Goal: Task Accomplishment & Management: Use online tool/utility

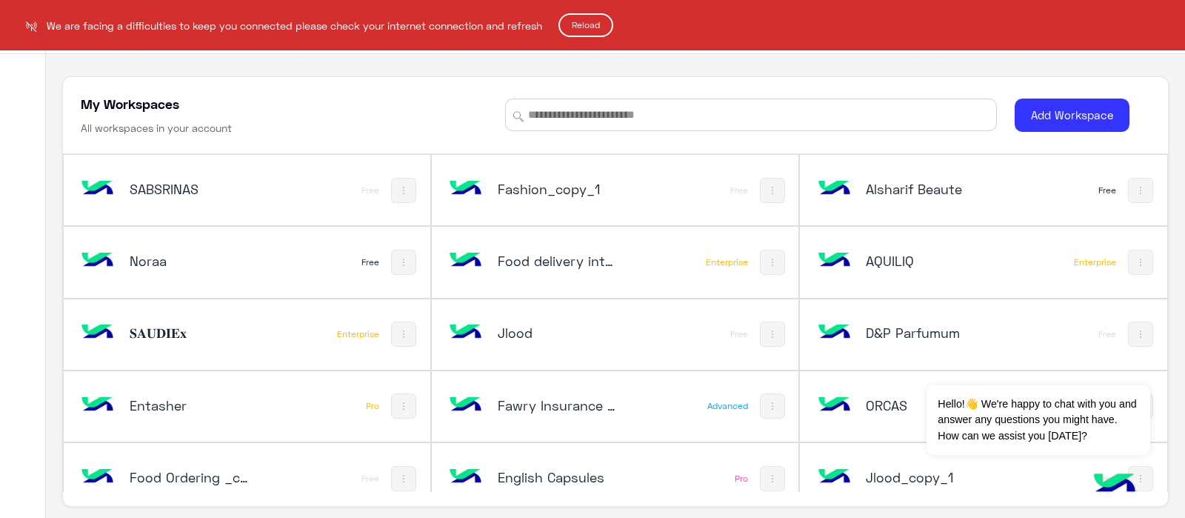
scroll to position [868, 0]
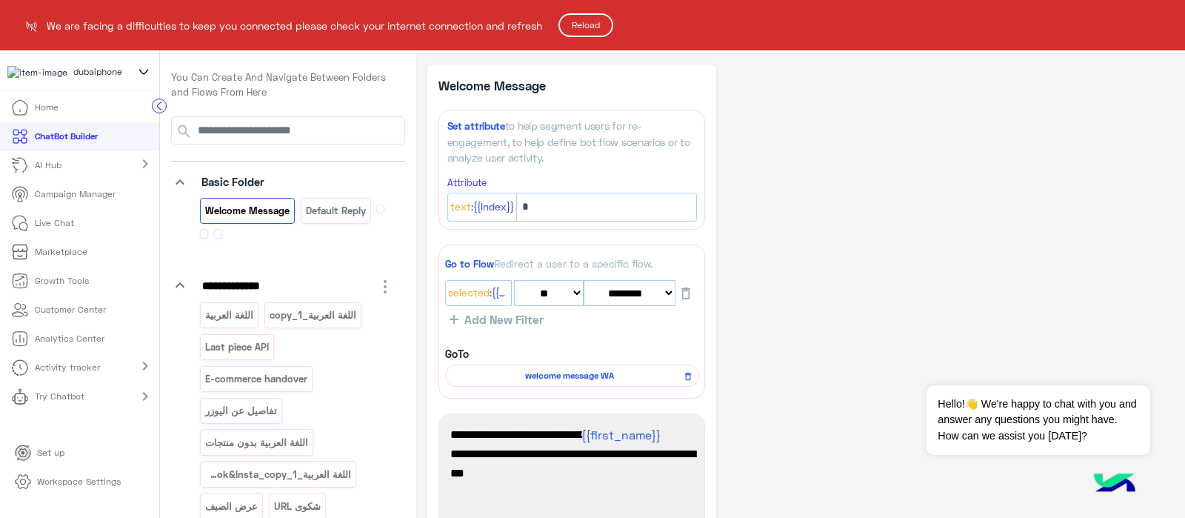
select select "*"
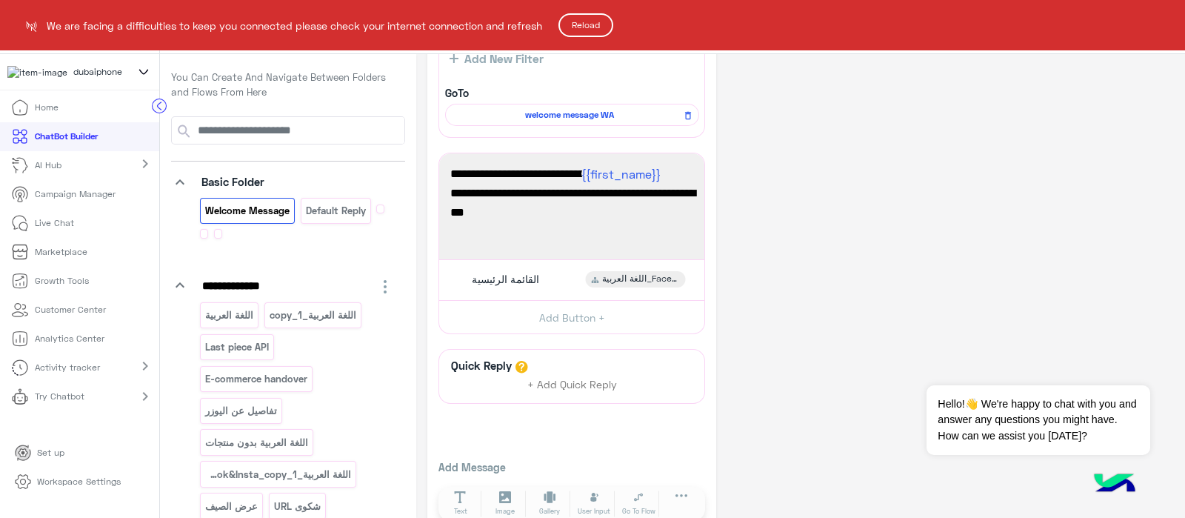
click at [605, 21] on button "Reload" at bounding box center [586, 25] width 55 height 24
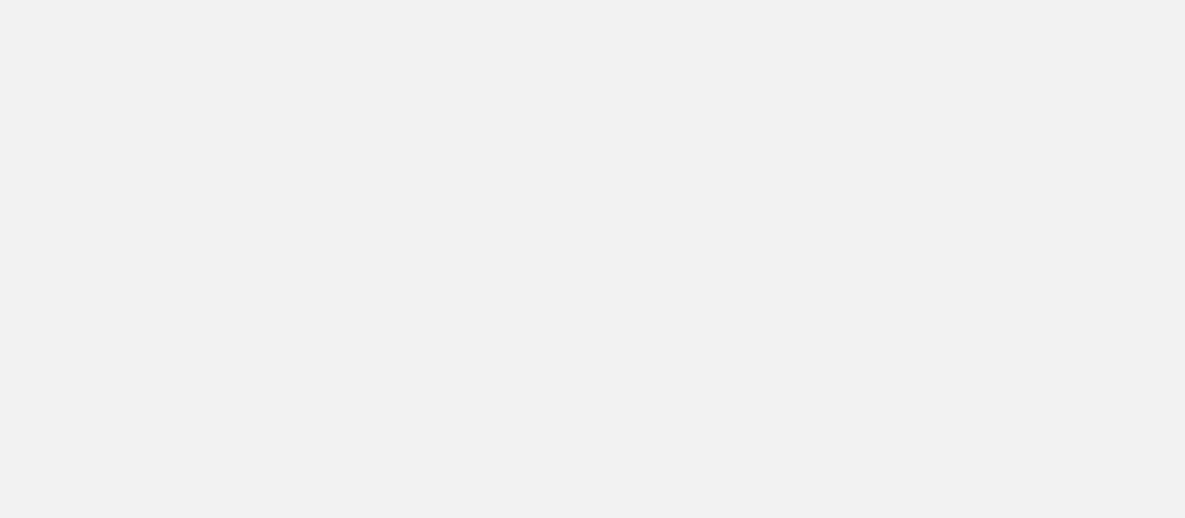
click at [1079, 297] on app-root at bounding box center [592, 259] width 1185 height 518
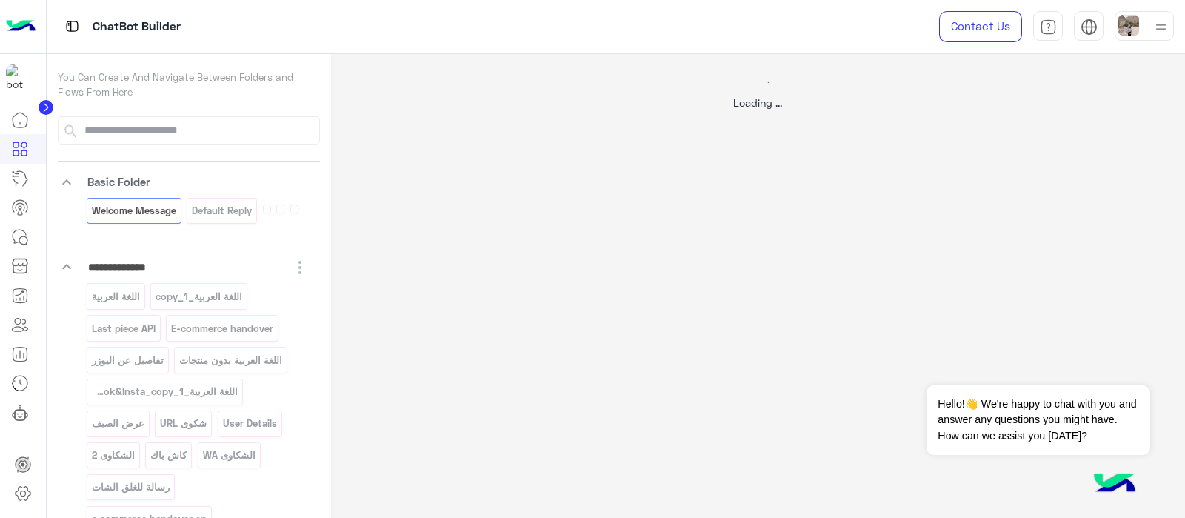
select select "*"
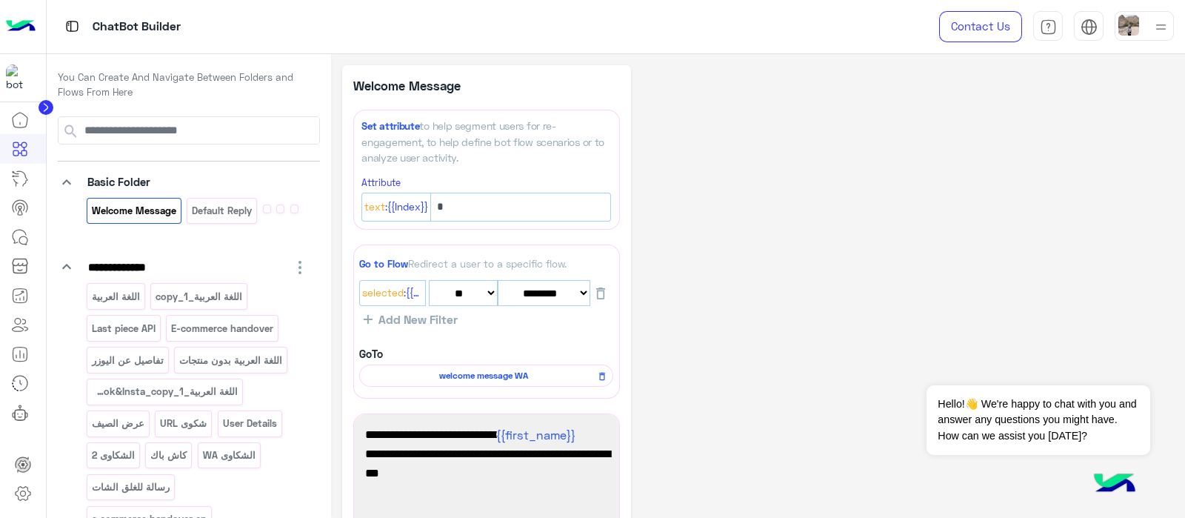
click at [47, 107] on icon at bounding box center [46, 107] width 4 height 7
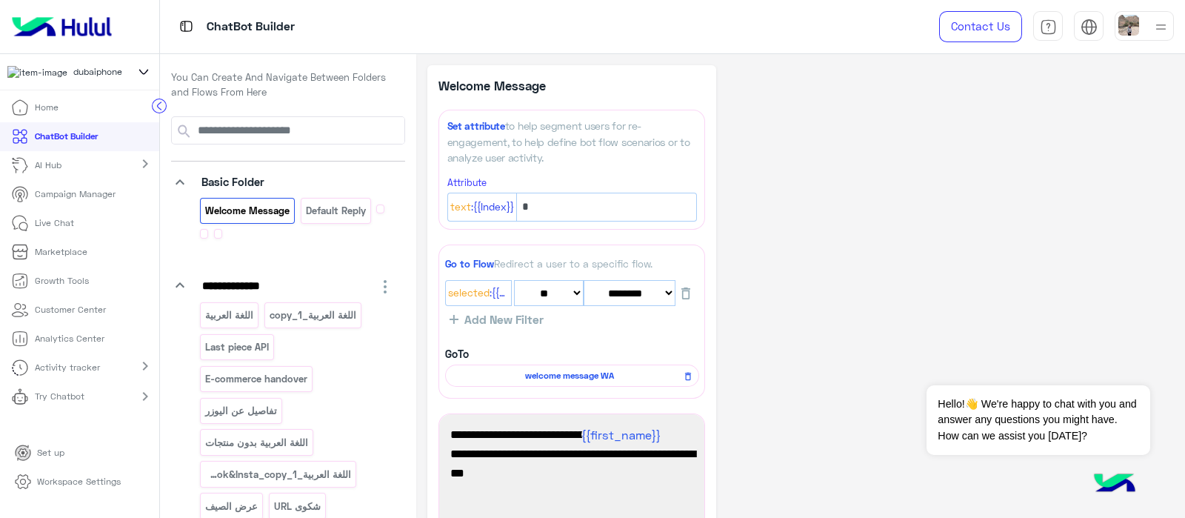
click at [134, 70] on div "dubaiphone" at bounding box center [79, 72] width 159 height 36
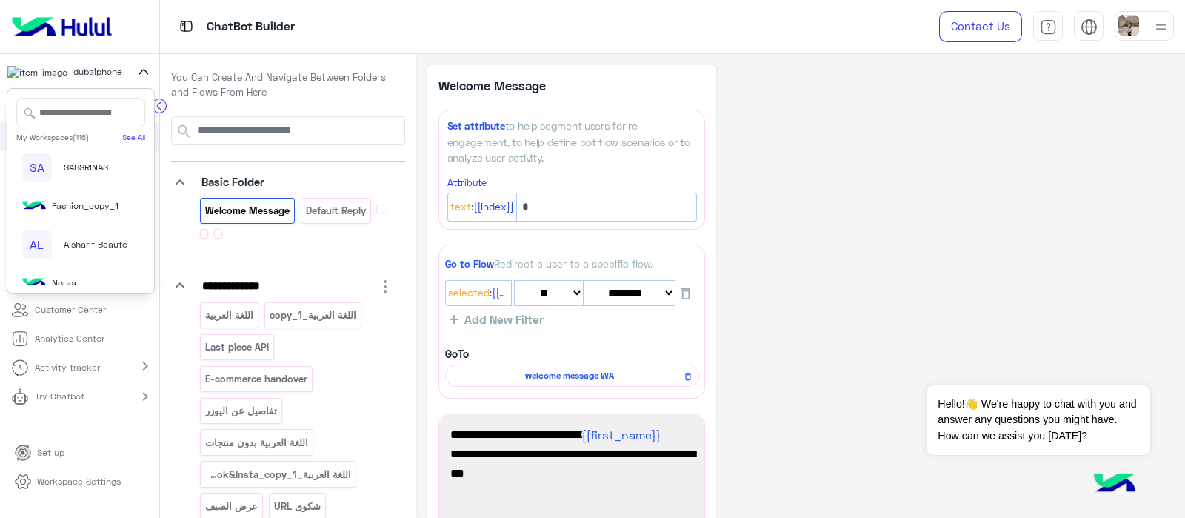
click at [70, 98] on div "My Workspaces (116) See All SA SABSRINAS Fashion_copy_1 AL Alsharif Beaute Nora…" at bounding box center [81, 191] width 148 height 206
click at [63, 108] on input "text" at bounding box center [80, 113] width 129 height 30
type input "***"
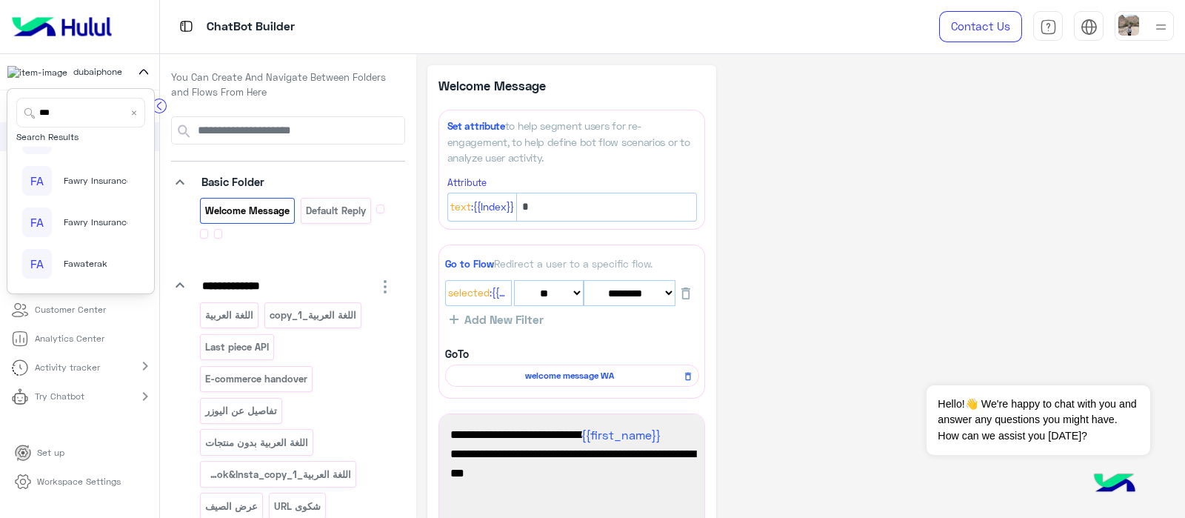
click at [30, 267] on div "FA" at bounding box center [37, 264] width 30 height 30
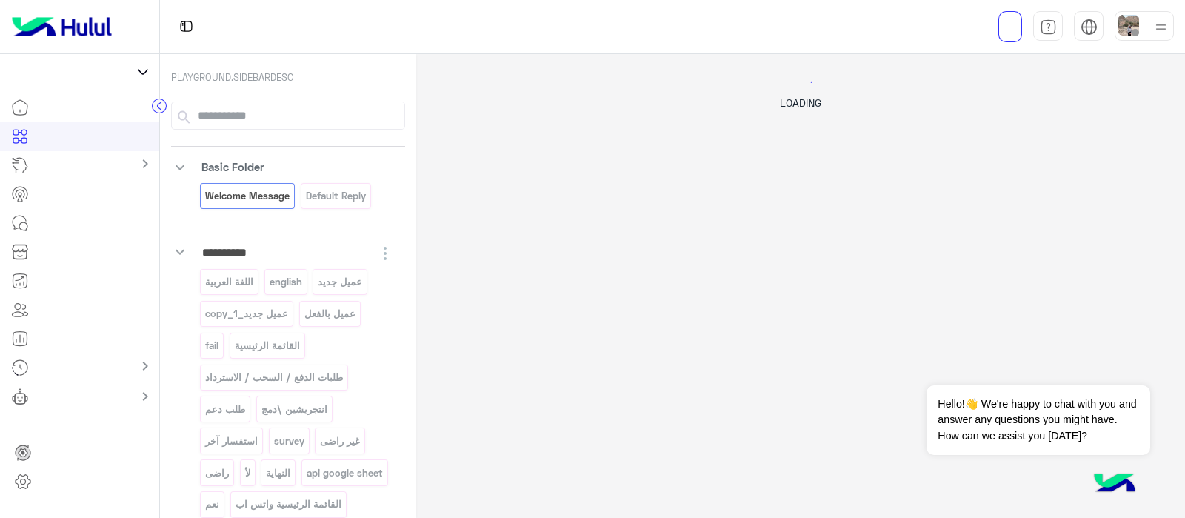
select select "*"
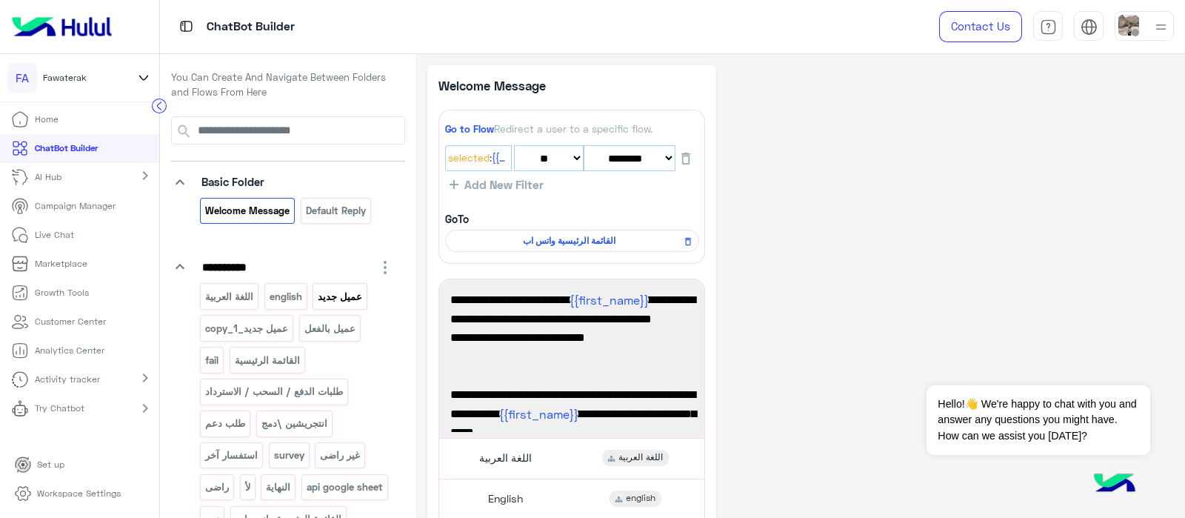
click at [327, 294] on p "عميل جديد" at bounding box center [340, 296] width 47 height 17
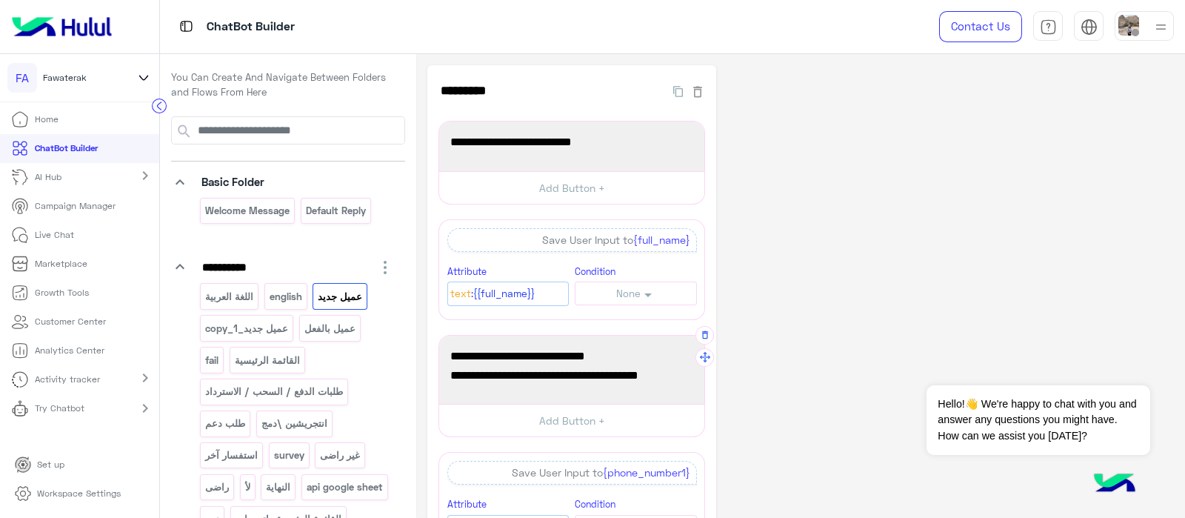
drag, startPoint x: 506, startPoint y: 353, endPoint x: 682, endPoint y: 340, distance: 176.0
click at [682, 341] on div "من فضلك ادخل رقم هاتف للتواصل و رقم واتساب للتواصل (فى حاله انه رقم اخر)" at bounding box center [571, 370] width 255 height 58
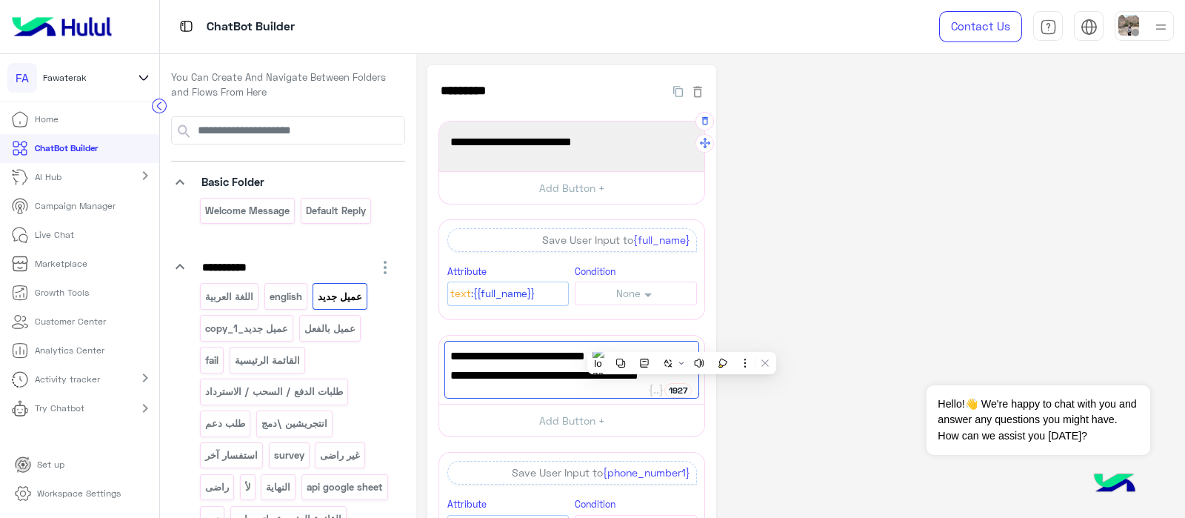
click at [490, 131] on div "من فضلك ادخل الأسم بالكامل:" at bounding box center [571, 146] width 255 height 39
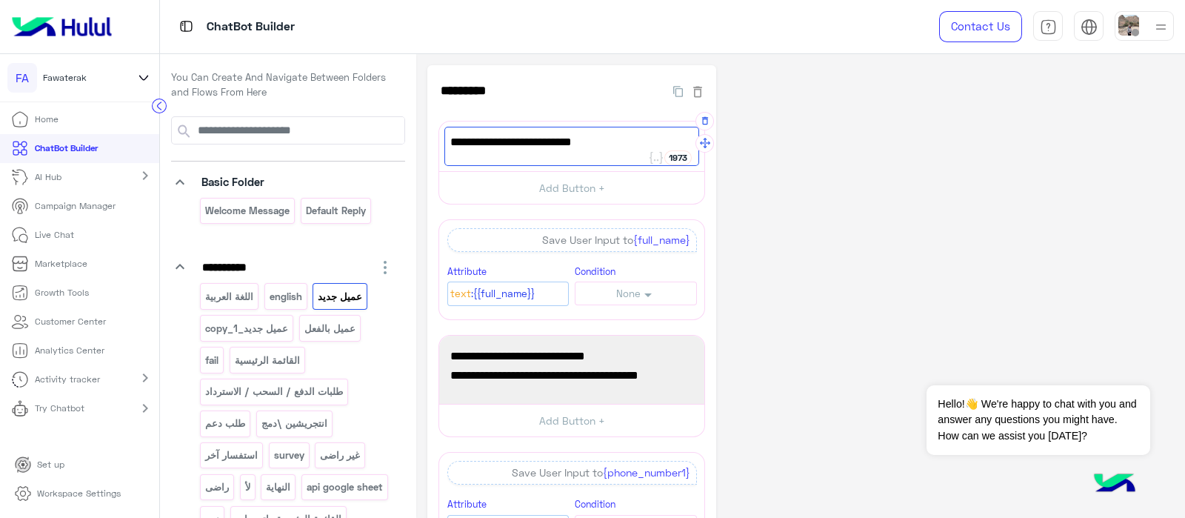
click at [522, 143] on span "من فضلك ادخل الأسم بالكامل:" at bounding box center [571, 142] width 243 height 19
type textarea "*"
paste textarea "**********"
type textarea "**********"
click at [521, 296] on span ":{{full_name}}" at bounding box center [503, 294] width 64 height 16
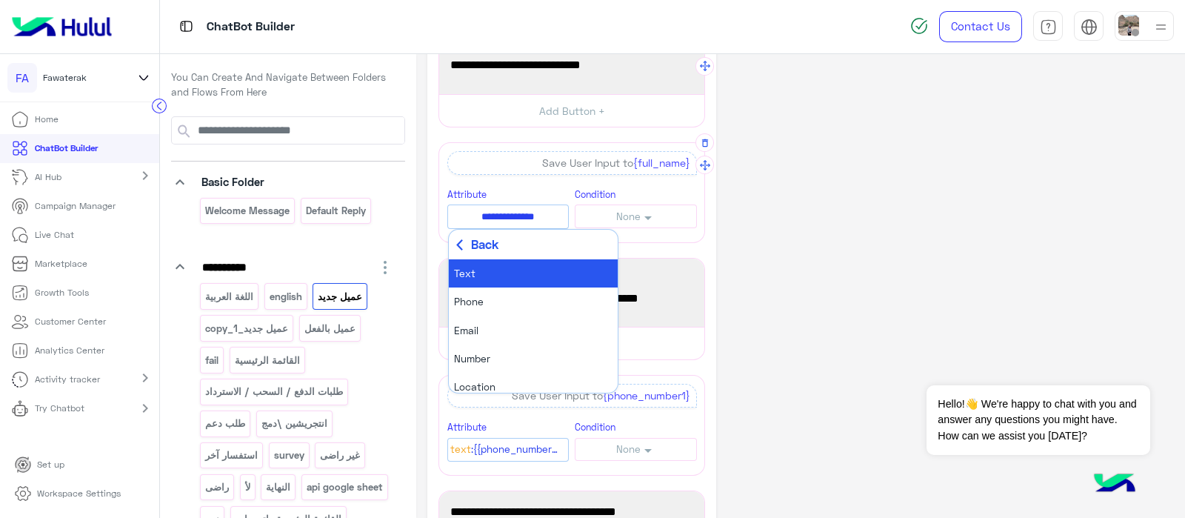
scroll to position [64, 0]
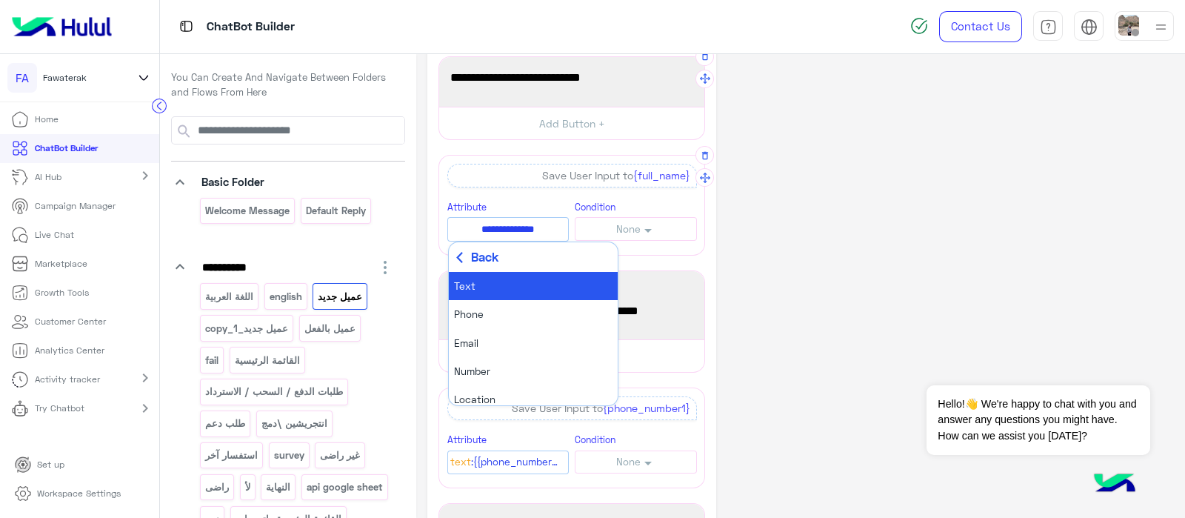
click at [463, 247] on button "Back" at bounding box center [533, 257] width 169 height 30
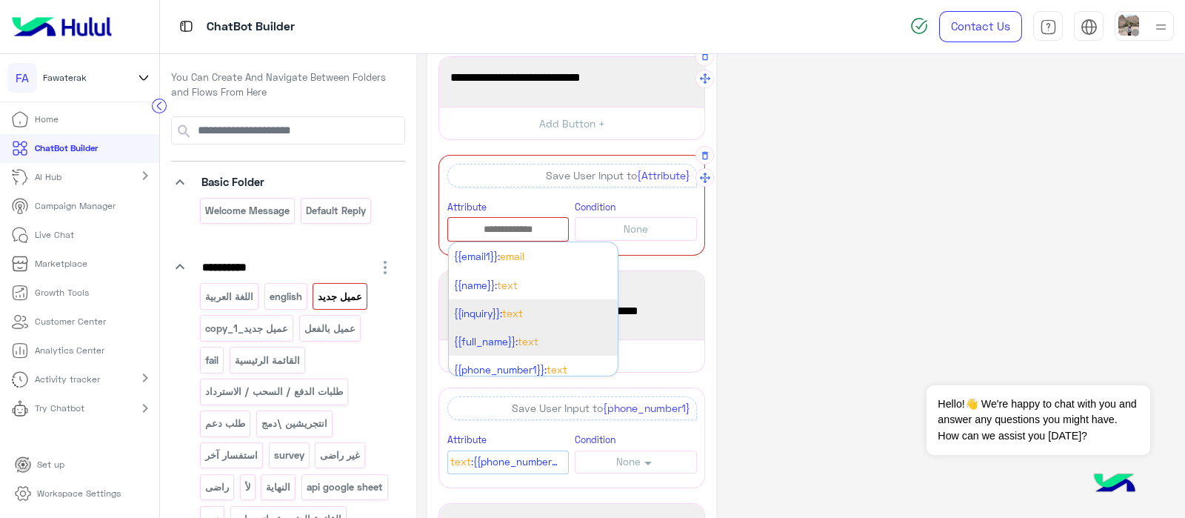
scroll to position [51, 0]
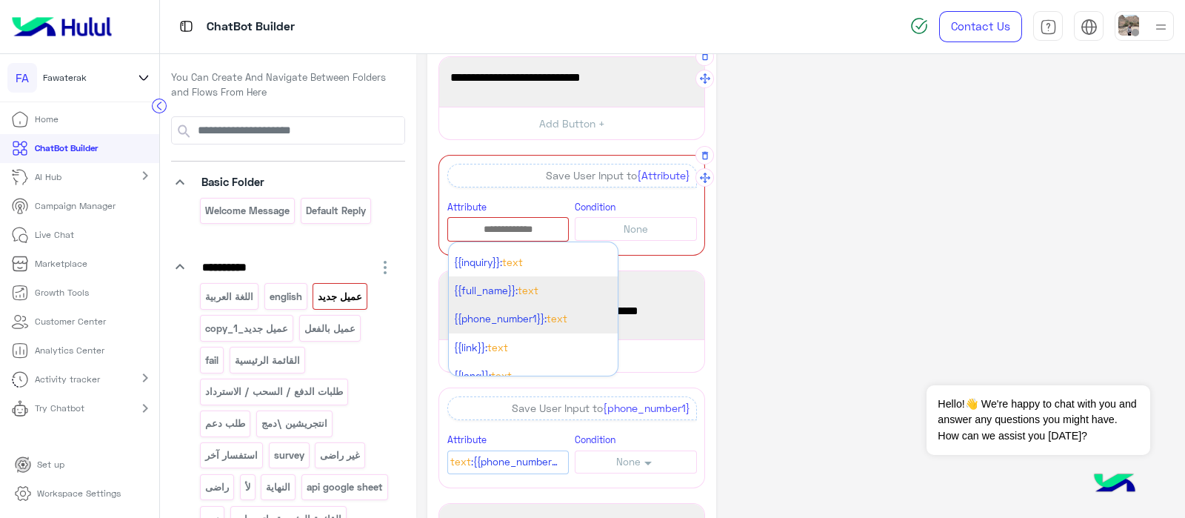
click at [481, 317] on span "{{phone_number1}}:" at bounding box center [500, 319] width 93 height 12
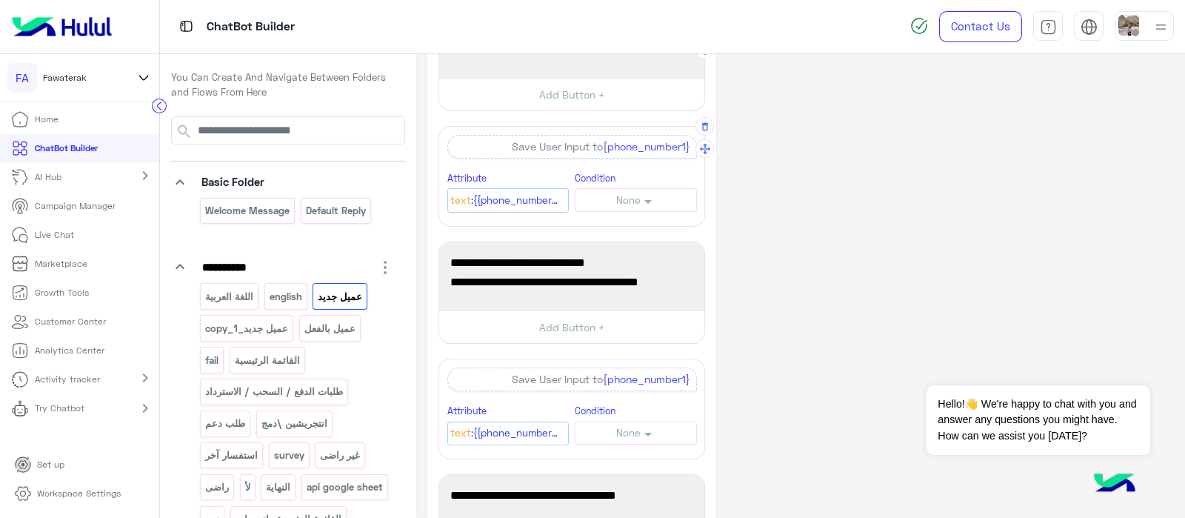
scroll to position [75, 0]
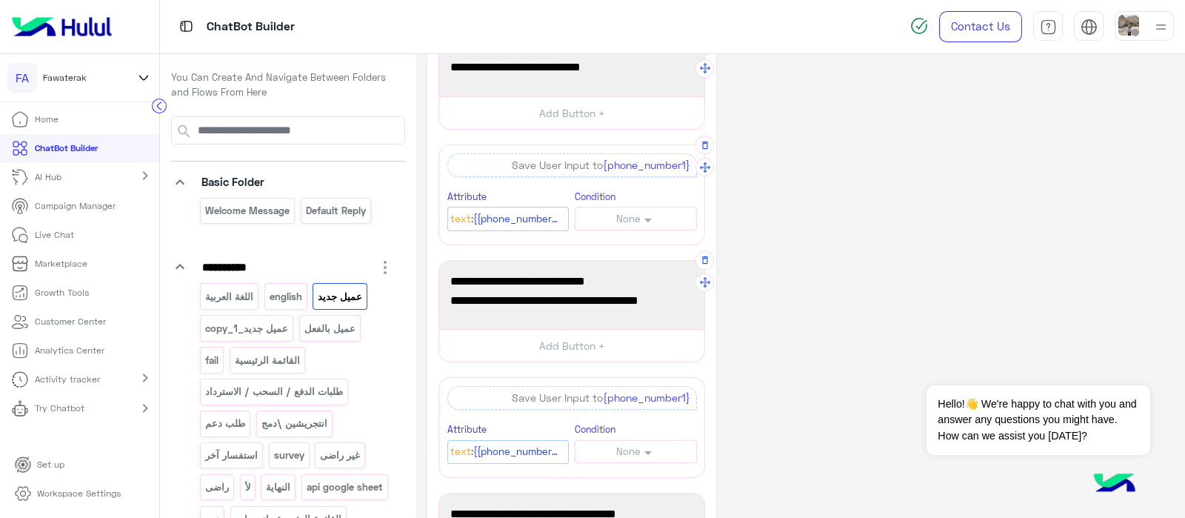
click at [464, 295] on span "و رقم واتساب للتواصل (فى حاله انه رقم اخر)" at bounding box center [571, 300] width 243 height 19
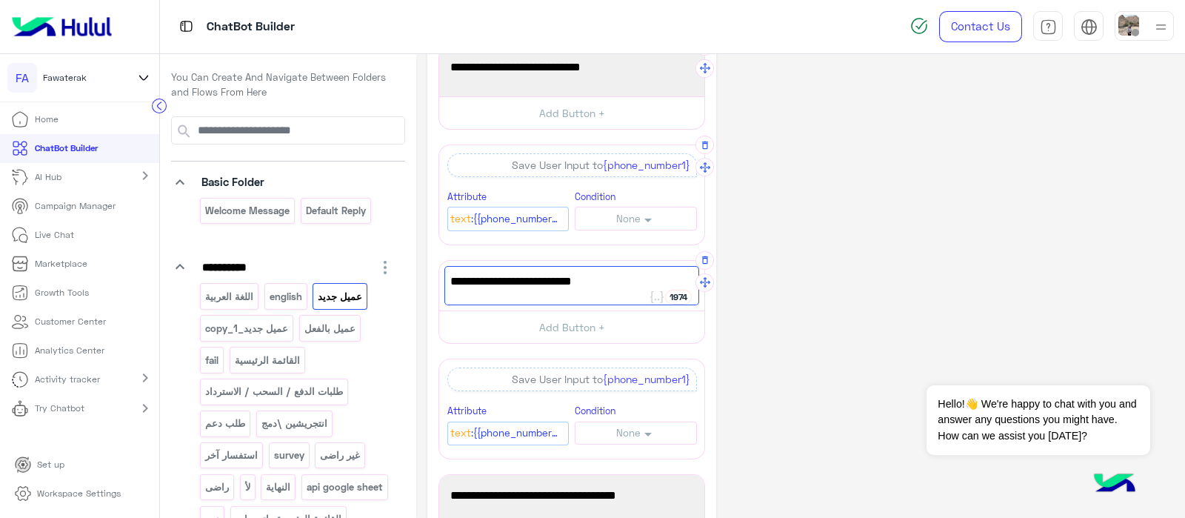
scroll to position [0, 0]
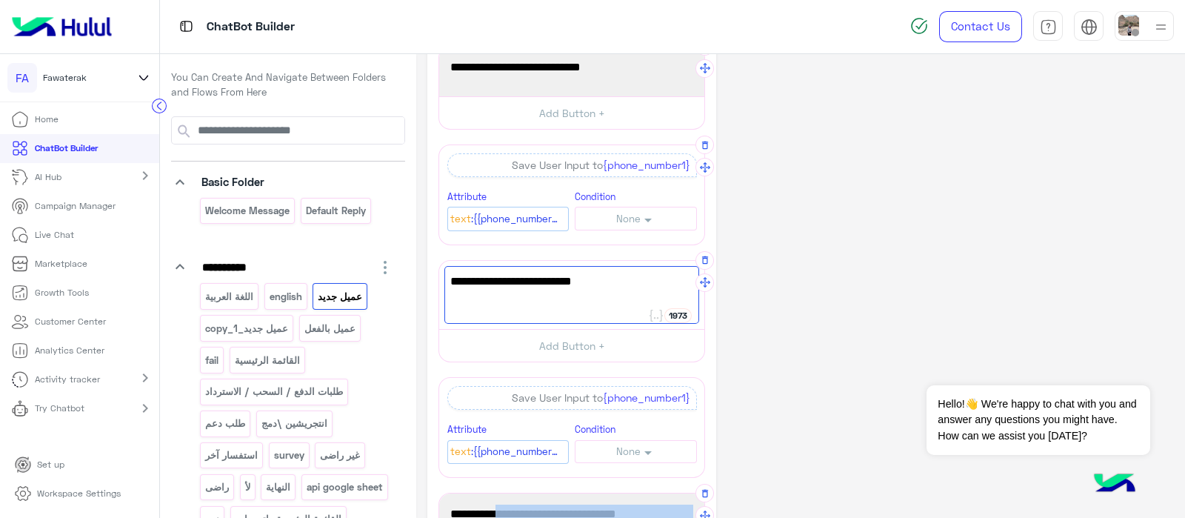
drag, startPoint x: 470, startPoint y: 501, endPoint x: 482, endPoint y: 507, distance: 13.3
click at [482, 507] on div "رابط الموقع الخاص بك او سوشيال ميديا:" at bounding box center [571, 518] width 255 height 39
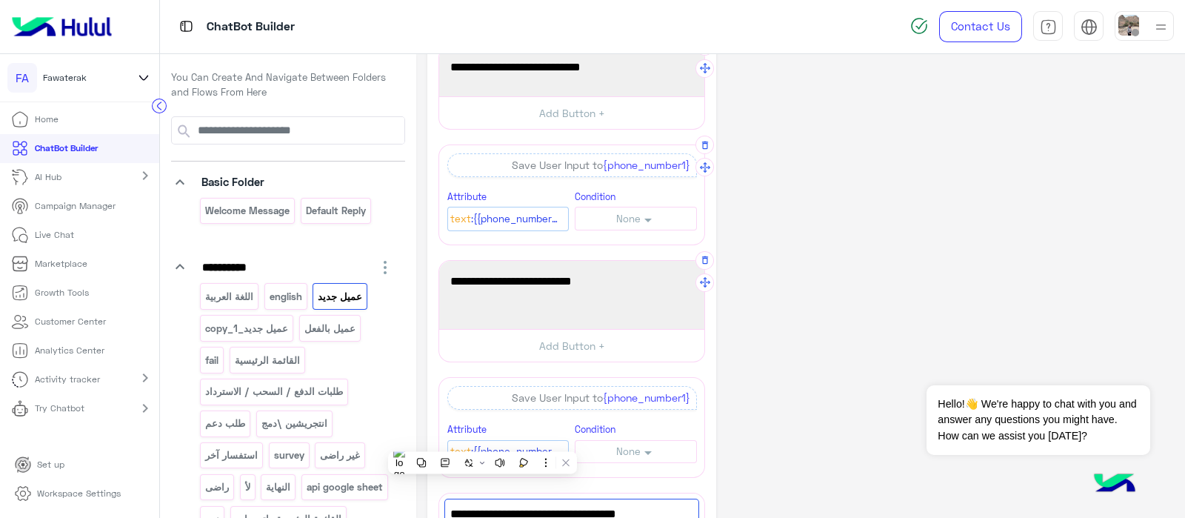
click at [535, 309] on div "من فضلك ادخل اسمك بالكامل" at bounding box center [571, 295] width 255 height 58
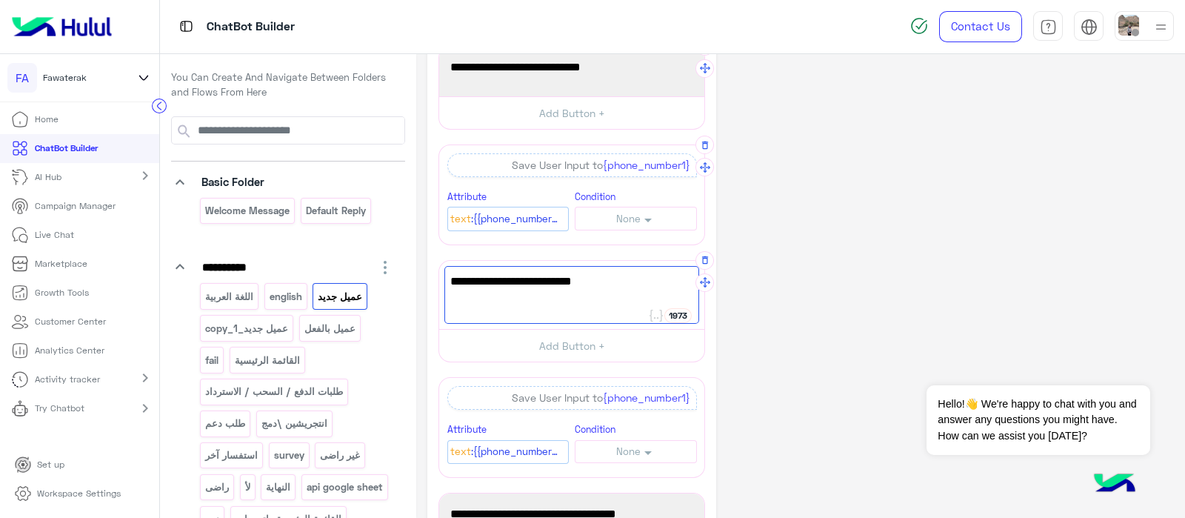
click at [524, 283] on span "من فضلك ادخل اسمك بالكامل" at bounding box center [571, 281] width 243 height 19
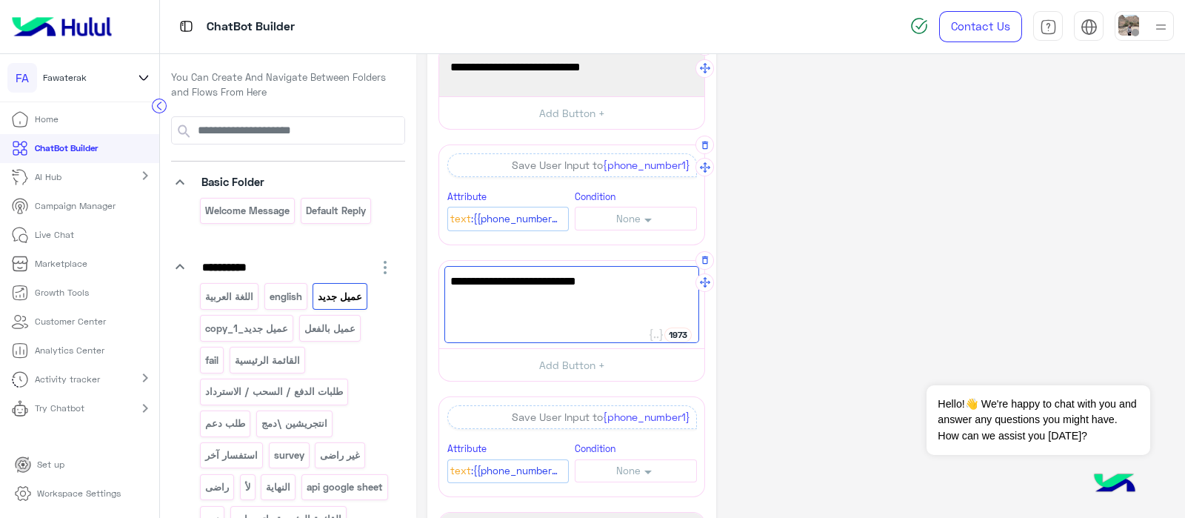
paste textarea "**********"
click at [516, 283] on span "من فضلك ادخل اسمك بالكامل" at bounding box center [571, 281] width 243 height 19
click at [698, 296] on div "من فضلك ادخل اسمك بالكامل رابط الموقع الخاص بك او سوشيال ميديا:" at bounding box center [571, 304] width 255 height 77
click at [693, 292] on div "من فضلك ادخل اسمك بالكامل رابط الموقع الخاص بك او سوشيال ميديا:" at bounding box center [571, 304] width 255 height 77
click at [690, 299] on span "رابط الموقع الخاص بك او سوشيال ميديا:" at bounding box center [571, 300] width 243 height 19
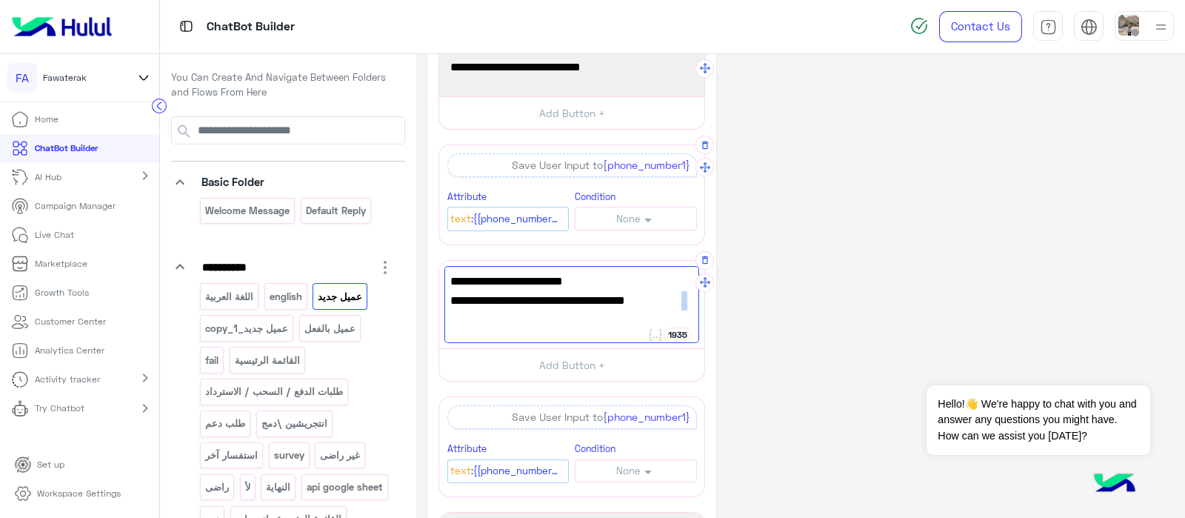
click at [687, 305] on span "ورابط الموقع الخاص بك او سوشيال ميديا:" at bounding box center [571, 300] width 243 height 19
click at [688, 305] on span "ورابط الموقع الخاص بك او سوشيال ميديا:" at bounding box center [571, 300] width 243 height 19
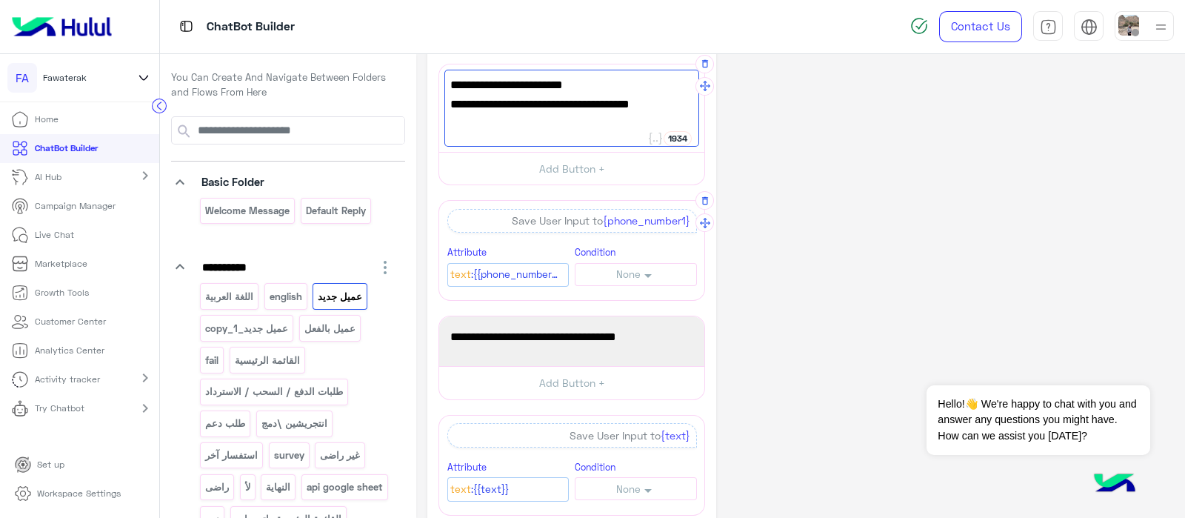
scroll to position [272, 0]
type textarea "**********"
click at [477, 269] on span ":{{phone_number1}}" at bounding box center [515, 274] width 89 height 16
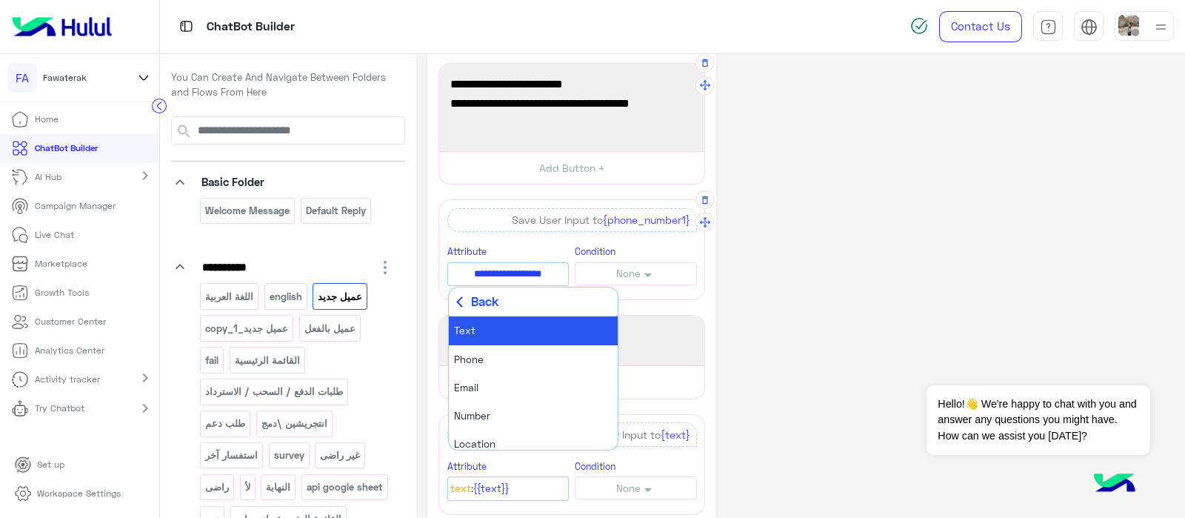
click at [453, 292] on button "Back" at bounding box center [533, 302] width 169 height 30
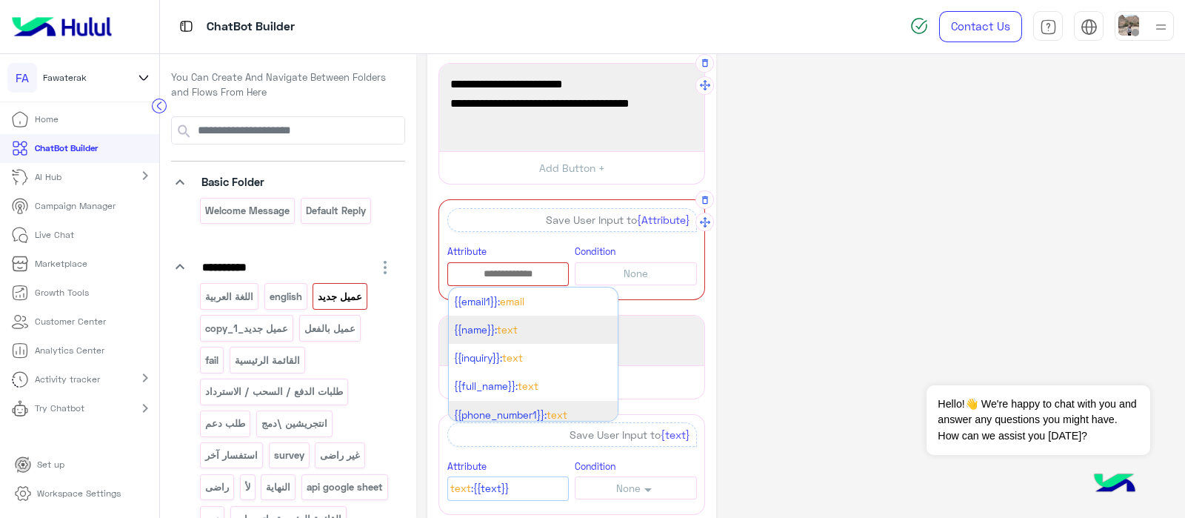
click at [473, 324] on span "{{name}}:" at bounding box center [475, 330] width 43 height 12
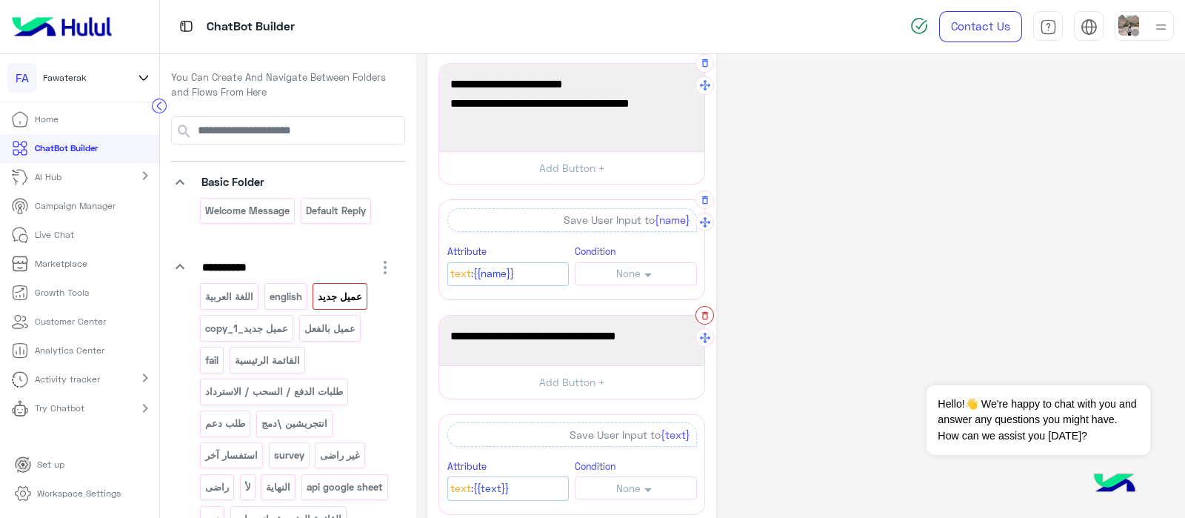
click at [702, 315] on icon "button" at bounding box center [705, 315] width 10 height 10
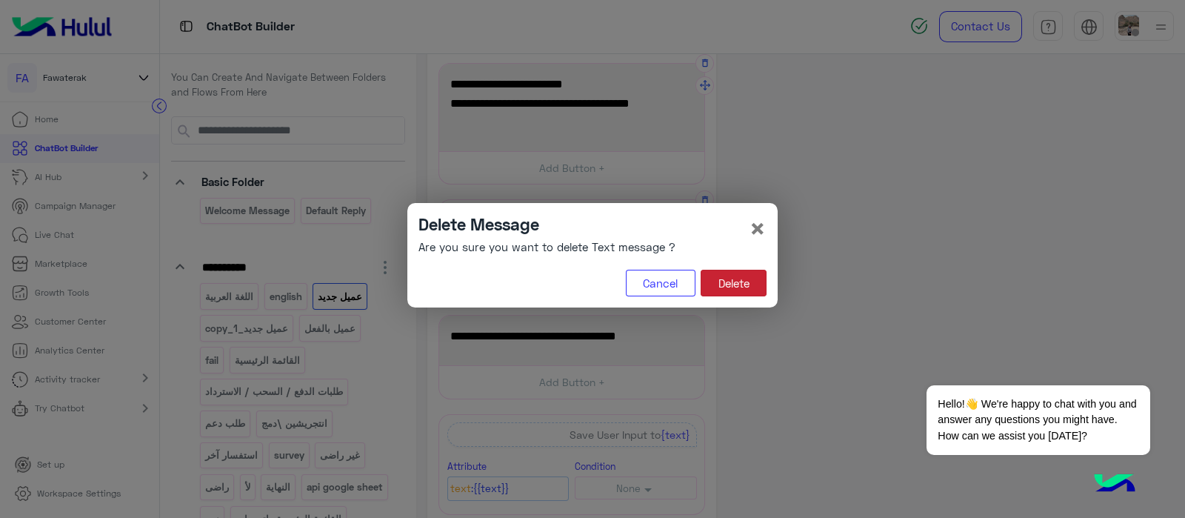
click at [723, 283] on button "Delete" at bounding box center [734, 283] width 66 height 27
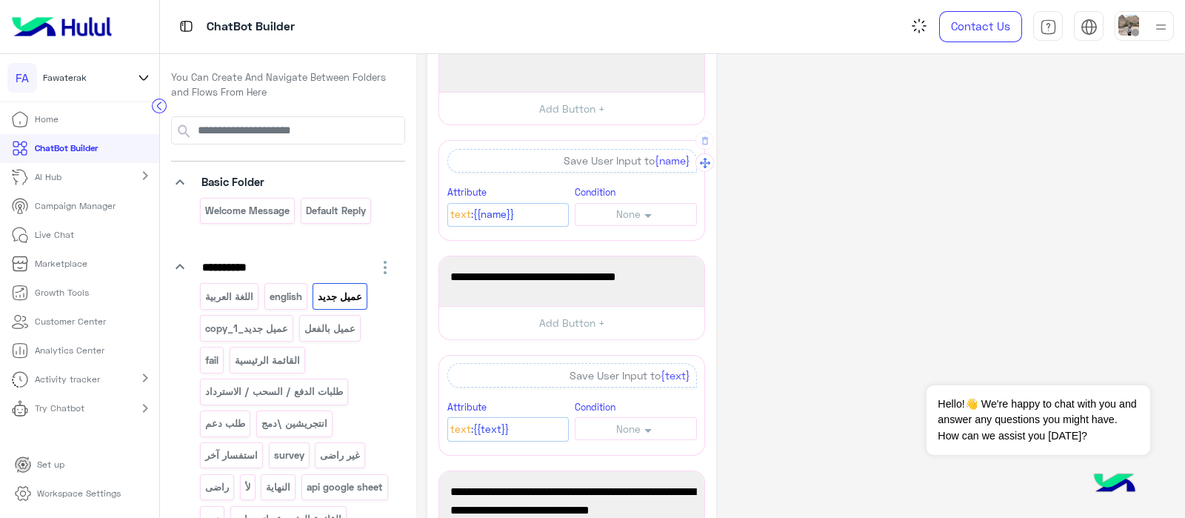
scroll to position [333, 0]
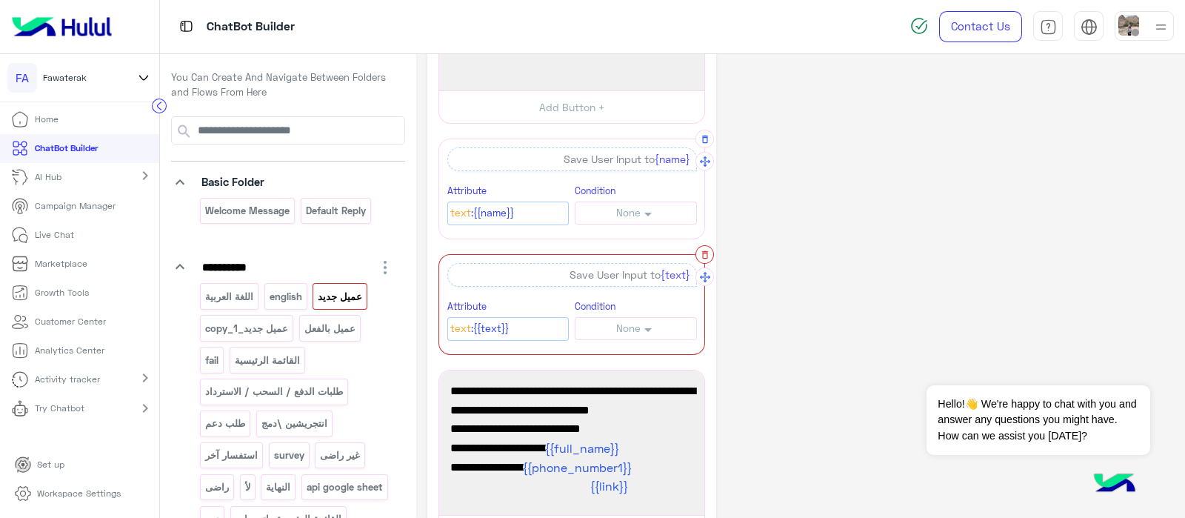
click at [702, 245] on button "button" at bounding box center [705, 254] width 19 height 19
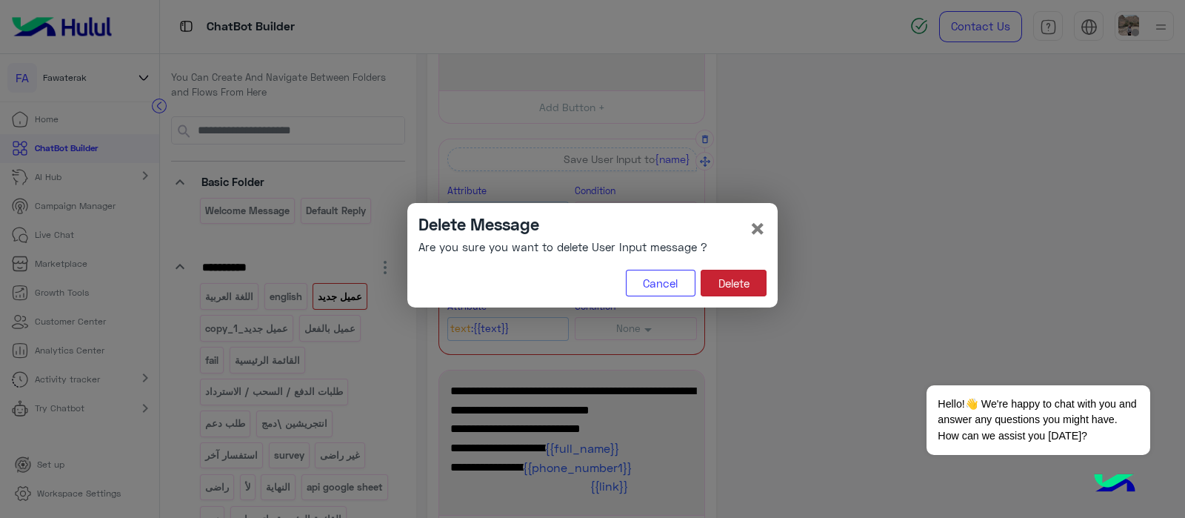
click at [719, 280] on button "Delete" at bounding box center [734, 283] width 66 height 27
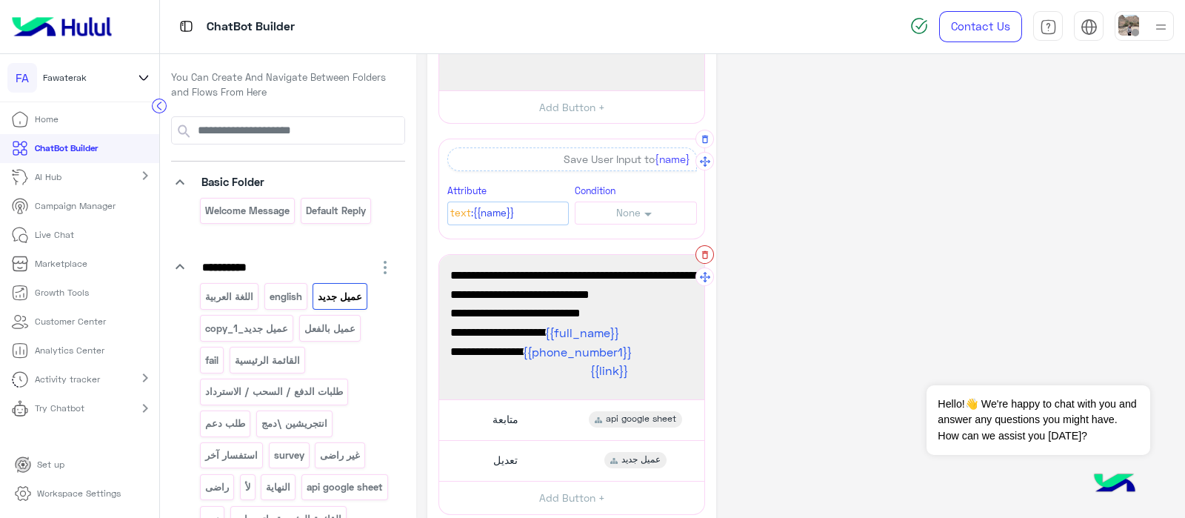
click at [711, 250] on button "button" at bounding box center [705, 254] width 19 height 19
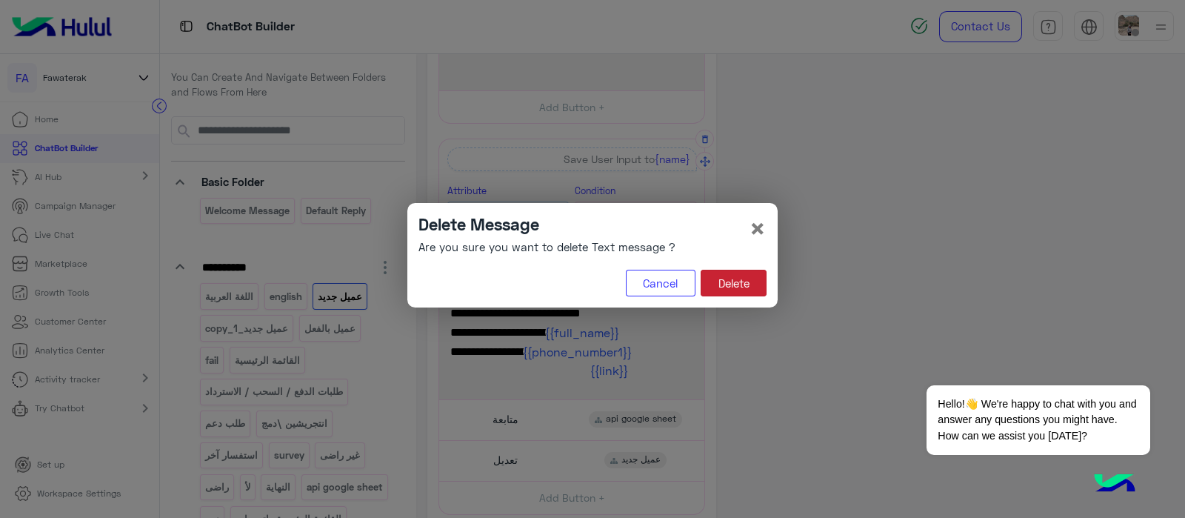
click at [726, 282] on button "Delete" at bounding box center [734, 283] width 66 height 27
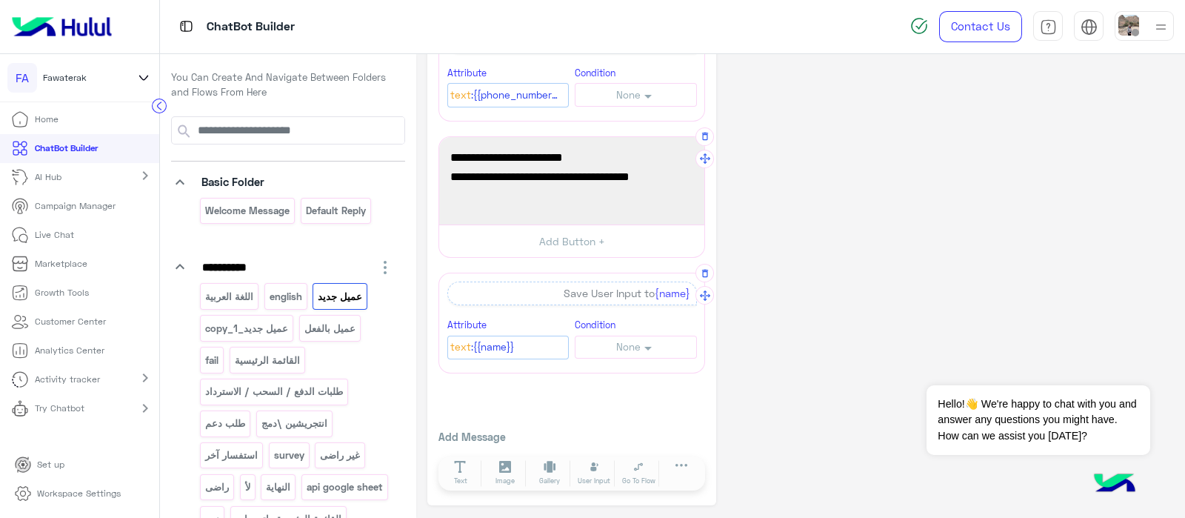
scroll to position [196, 0]
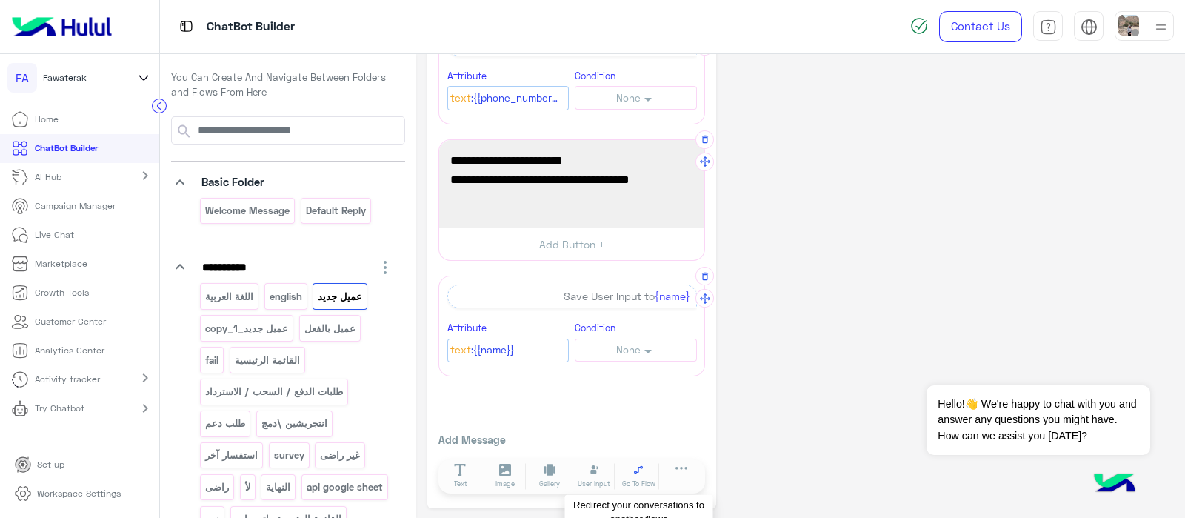
click at [633, 473] on button "Go To Flow" at bounding box center [638, 476] width 41 height 27
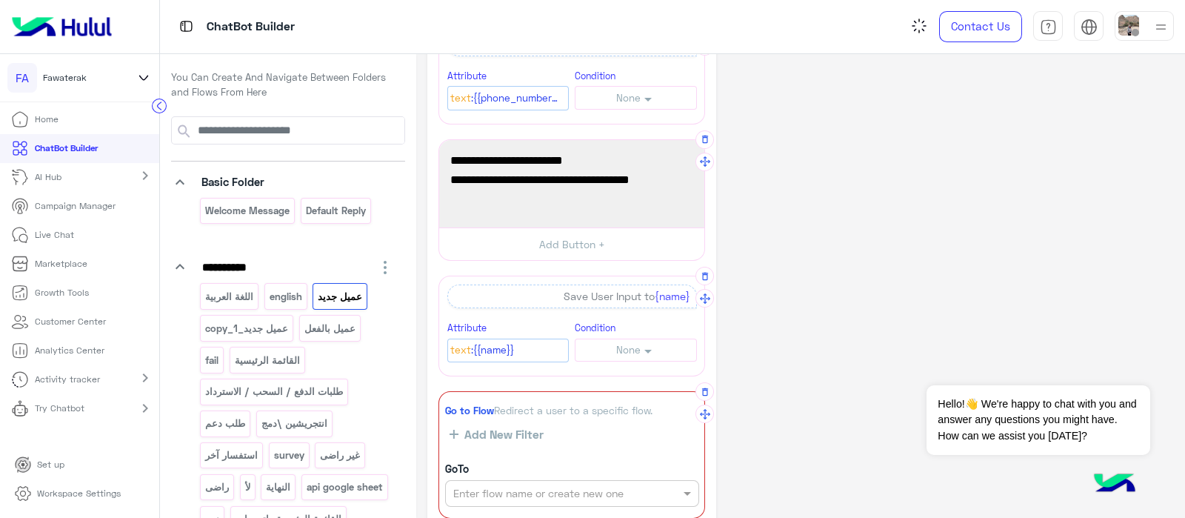
click at [467, 491] on input "text" at bounding box center [546, 494] width 187 height 16
type input "*"
type input "**********"
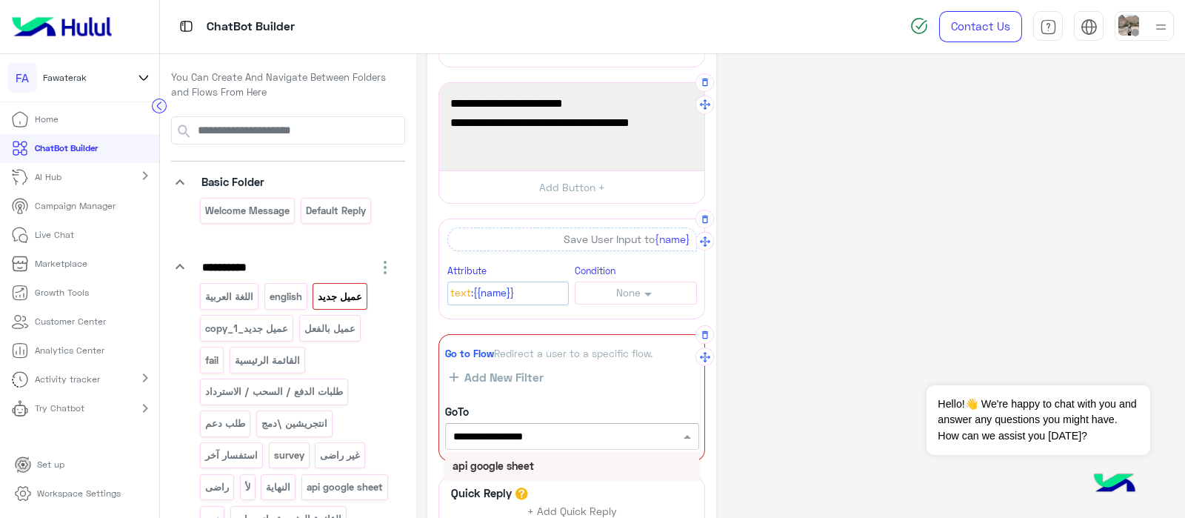
scroll to position [254, 0]
click at [500, 462] on b "api google sheet" at bounding box center [493, 464] width 81 height 13
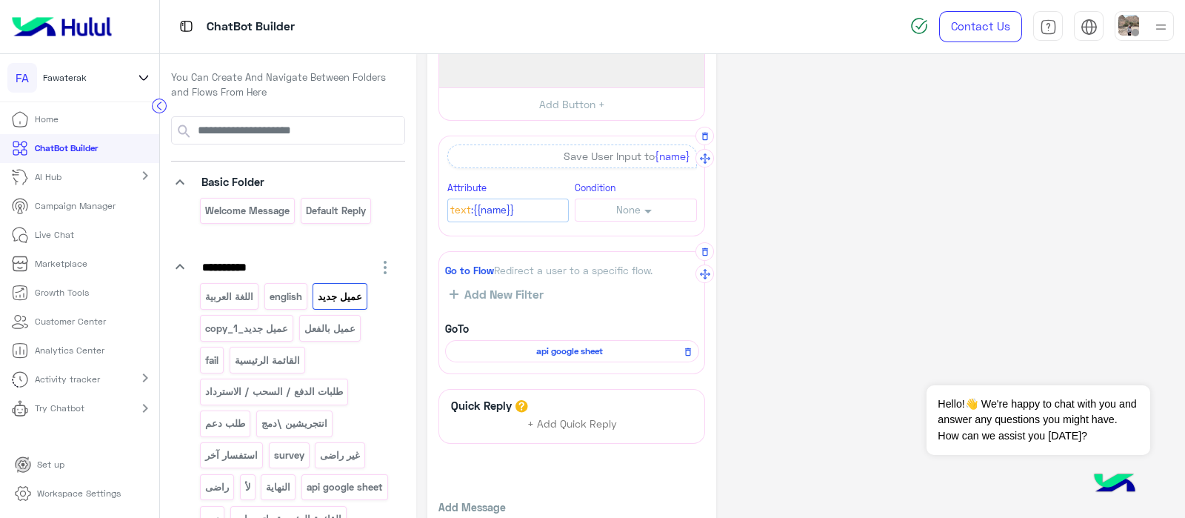
scroll to position [361, 0]
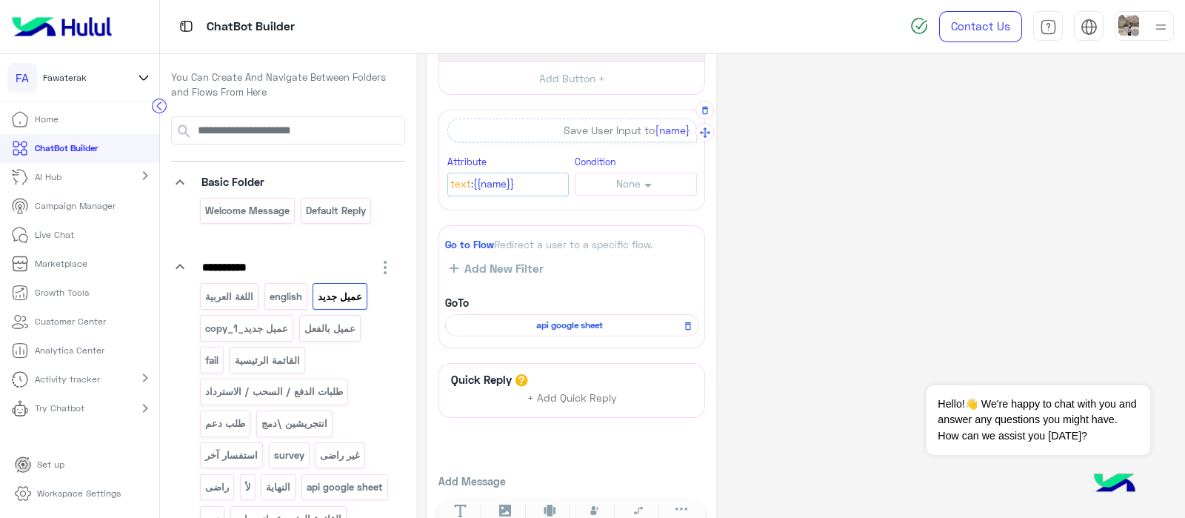
click at [530, 319] on span "api google sheet" at bounding box center [569, 325] width 233 height 13
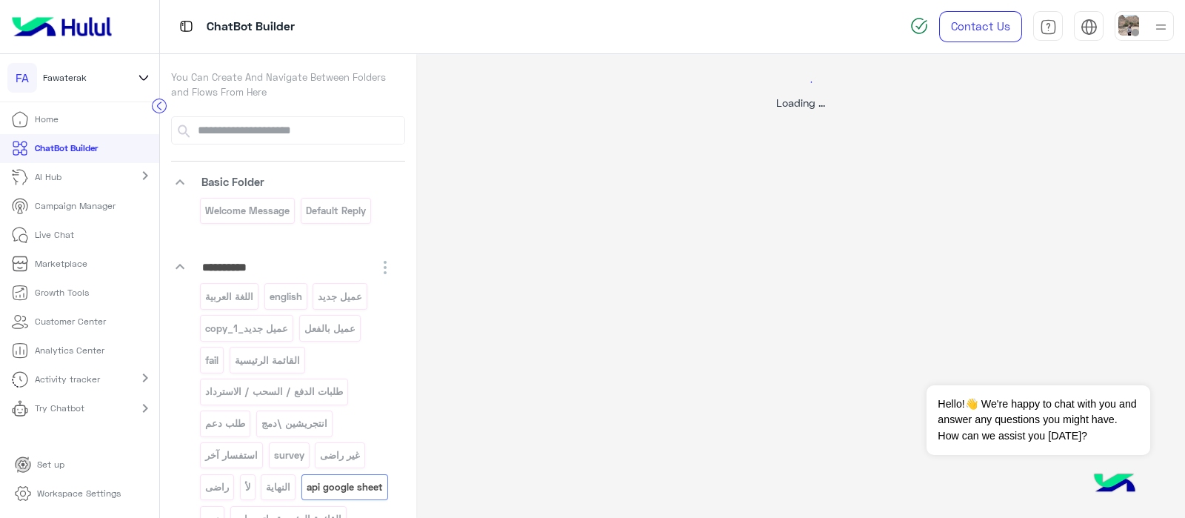
scroll to position [0, 0]
select select "*"
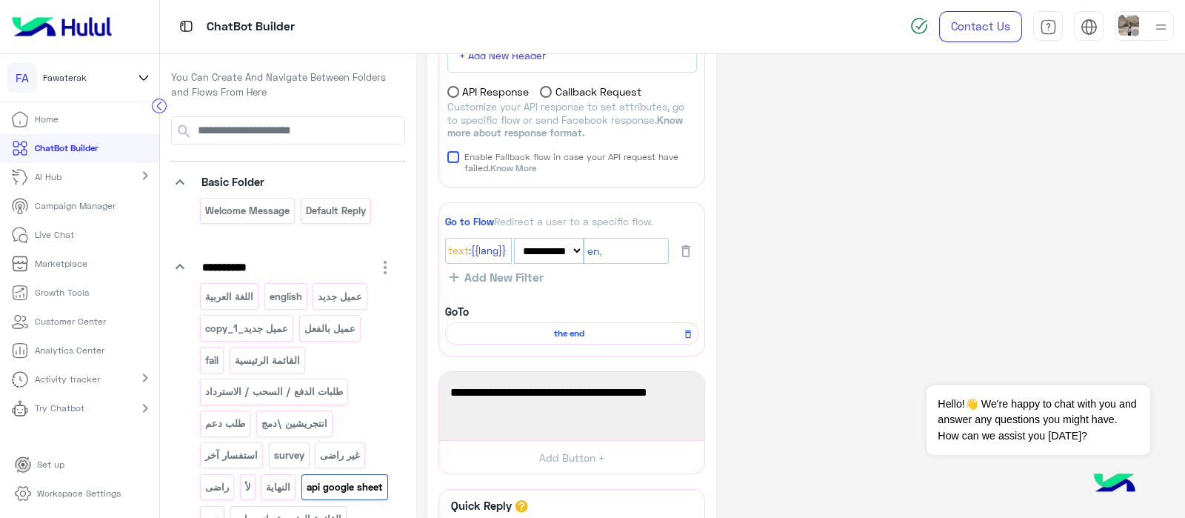
scroll to position [196, 0]
click at [547, 339] on span "the end" at bounding box center [569, 333] width 233 height 13
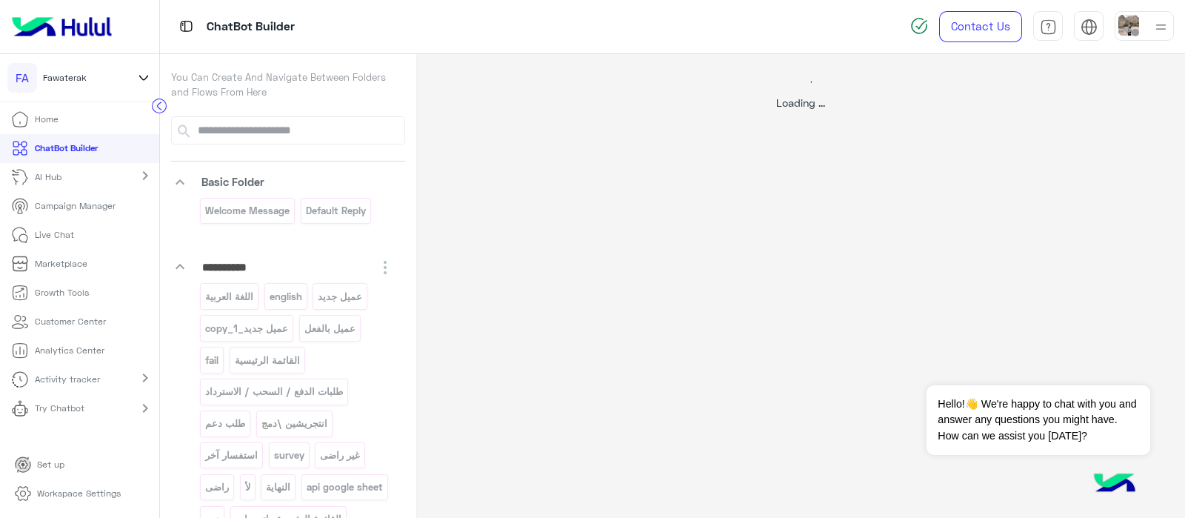
scroll to position [0, 0]
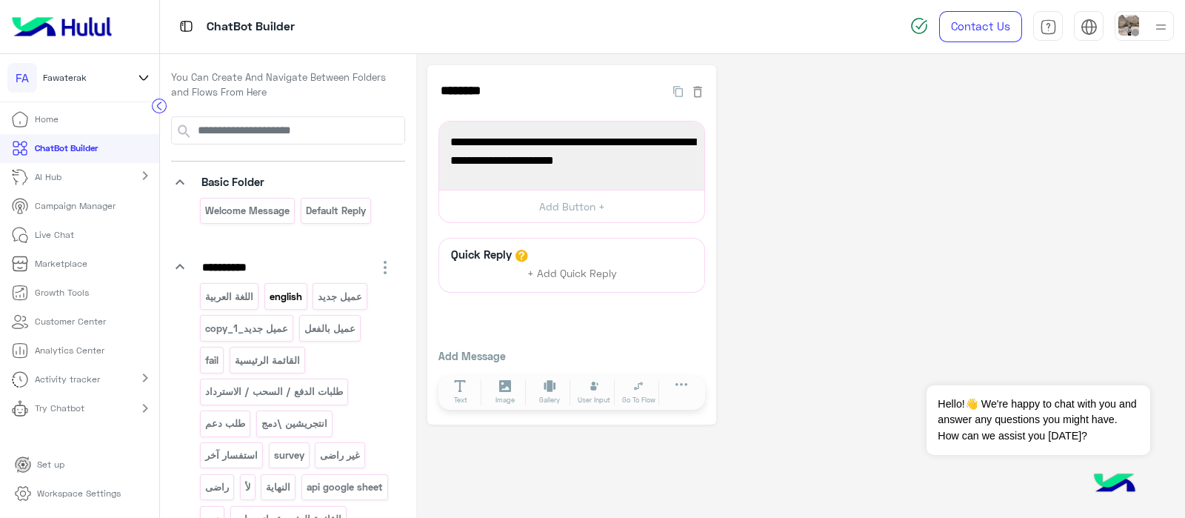
click at [281, 299] on p "english" at bounding box center [285, 296] width 35 height 17
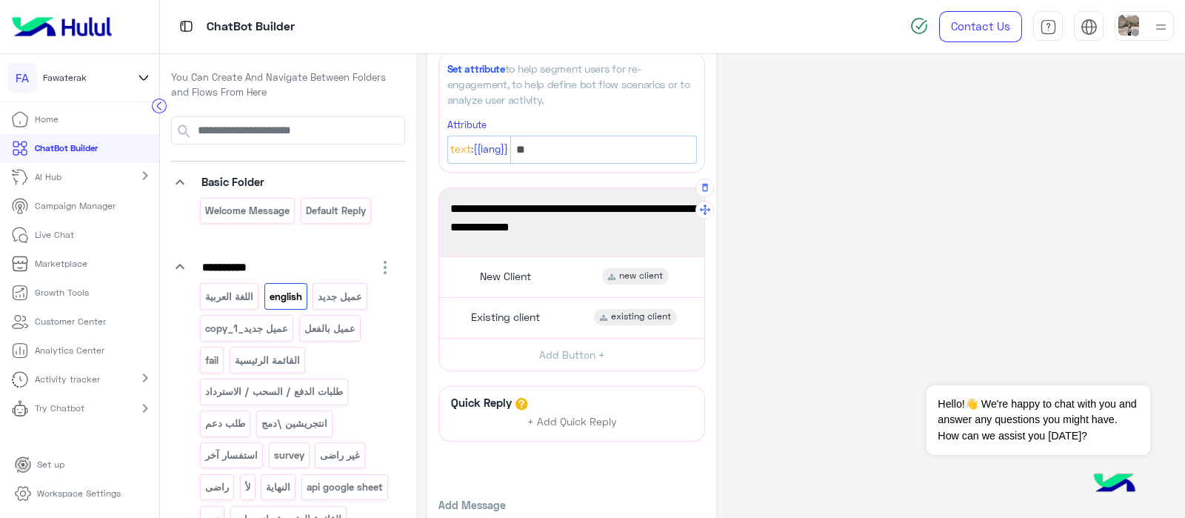
scroll to position [70, 0]
click at [509, 283] on div "New Client new client" at bounding box center [572, 274] width 254 height 29
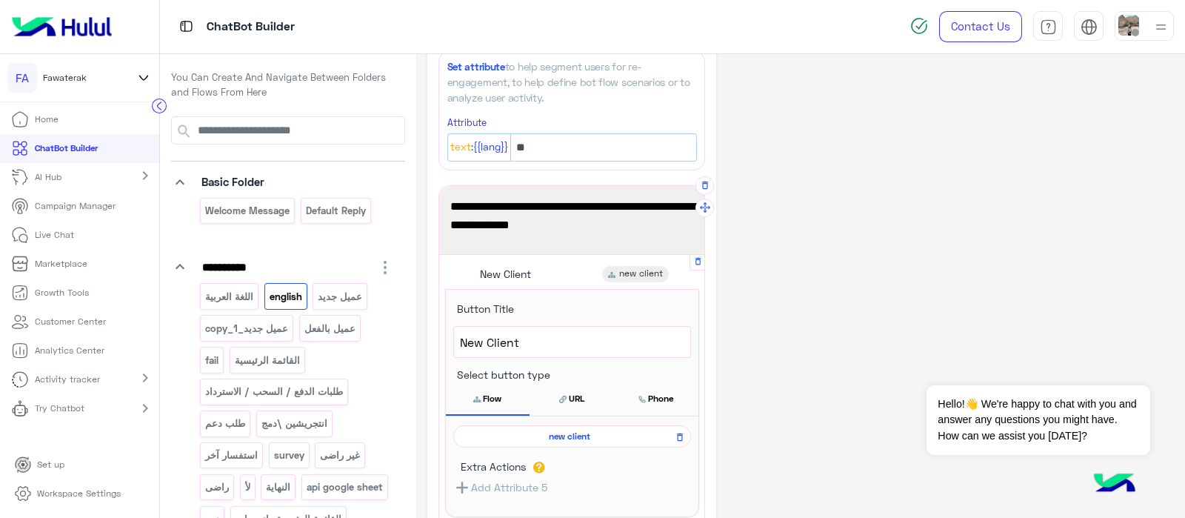
click at [573, 430] on span "new client" at bounding box center [569, 436] width 216 height 13
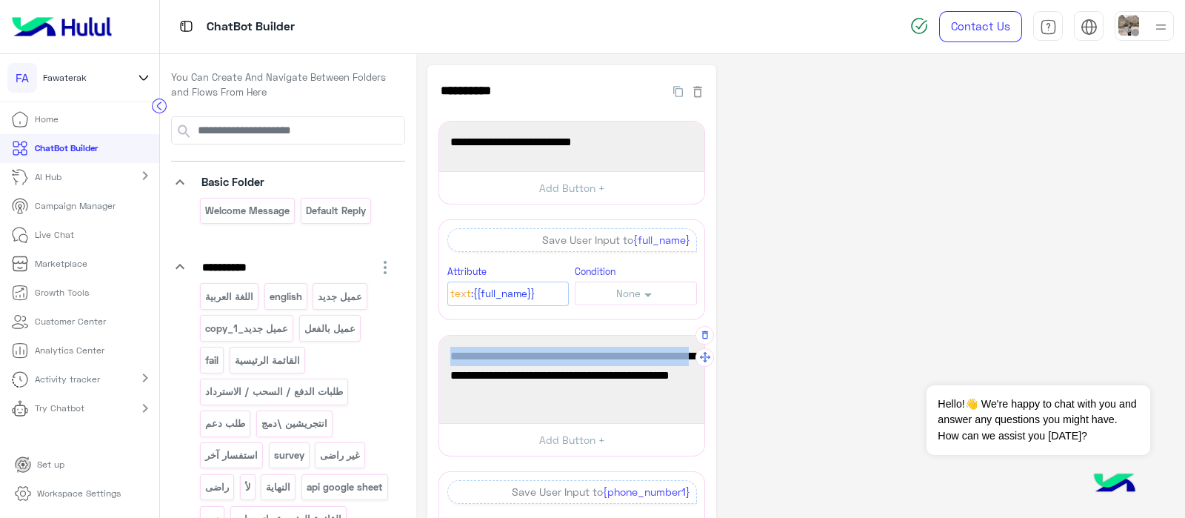
drag, startPoint x: 448, startPoint y: 352, endPoint x: 684, endPoint y: 353, distance: 236.3
click at [684, 353] on div "Please enter a phone number for contact and a WhatsApp number for contact (if i…" at bounding box center [571, 379] width 255 height 77
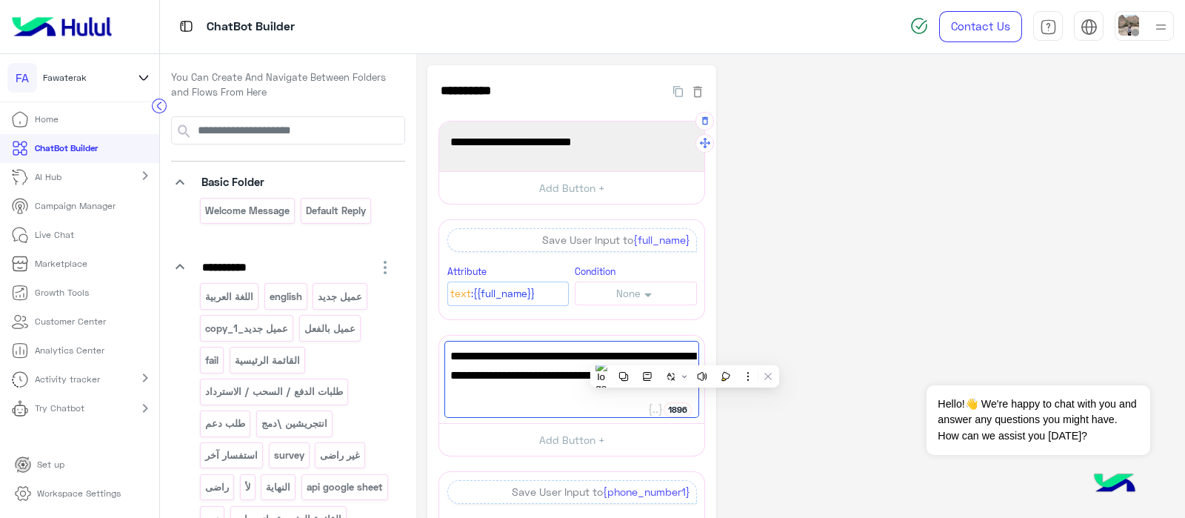
click at [634, 148] on span "Please enter the full name:" at bounding box center [571, 142] width 243 height 19
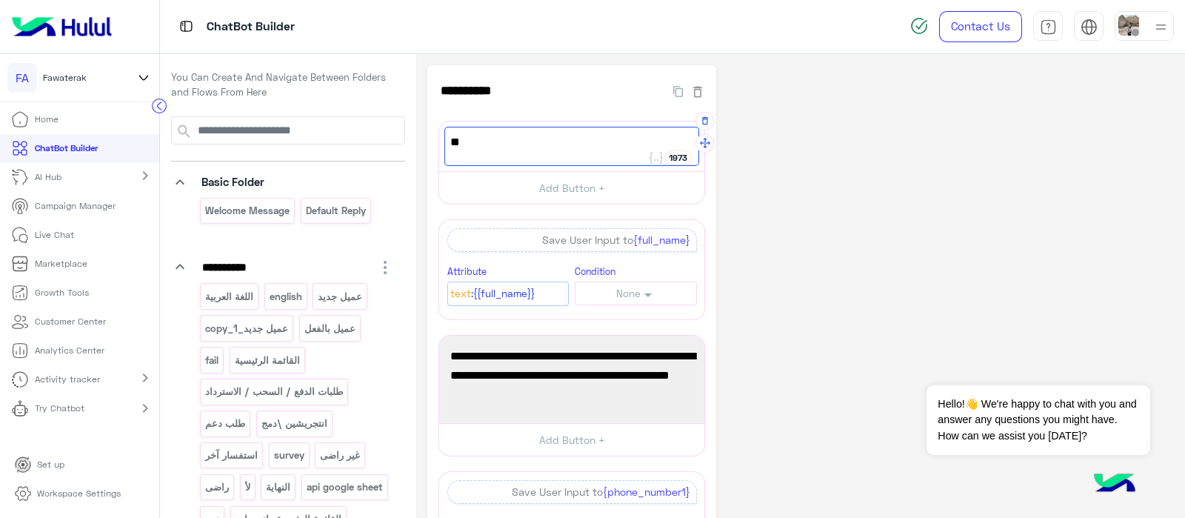
type textarea "*"
paste textarea "**********"
type textarea "**********"
click at [523, 290] on span ":{{full_name}}" at bounding box center [503, 294] width 64 height 16
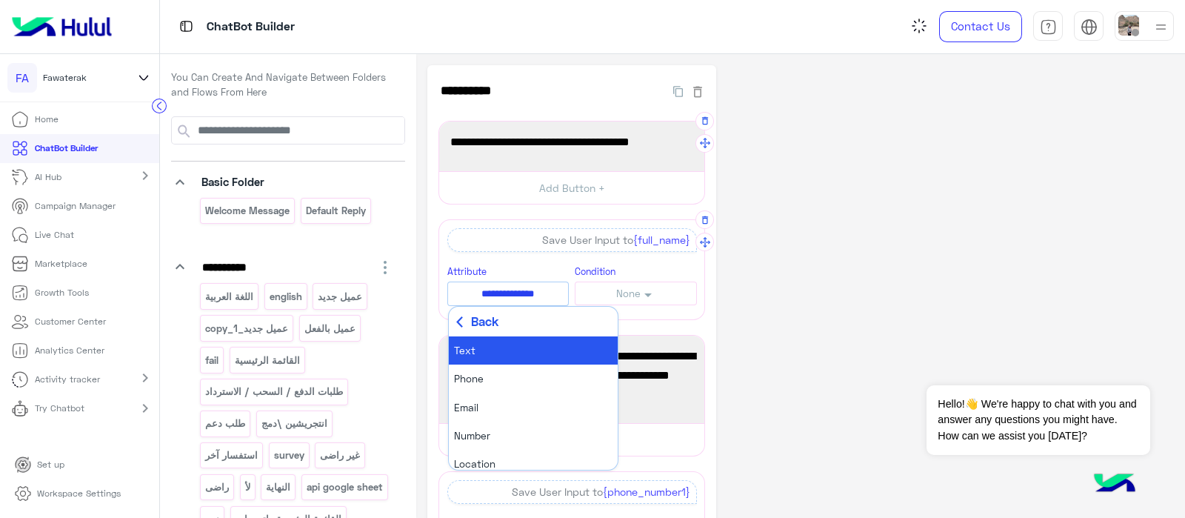
click at [456, 316] on icon at bounding box center [459, 321] width 11 height 11
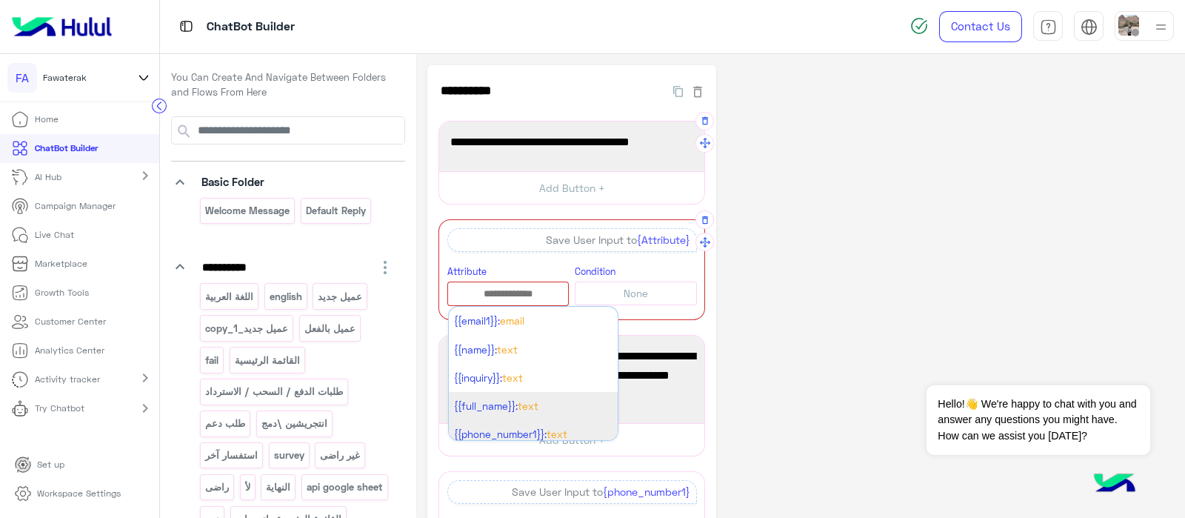
click at [482, 428] on span "{{phone_number1}}:" at bounding box center [500, 434] width 93 height 12
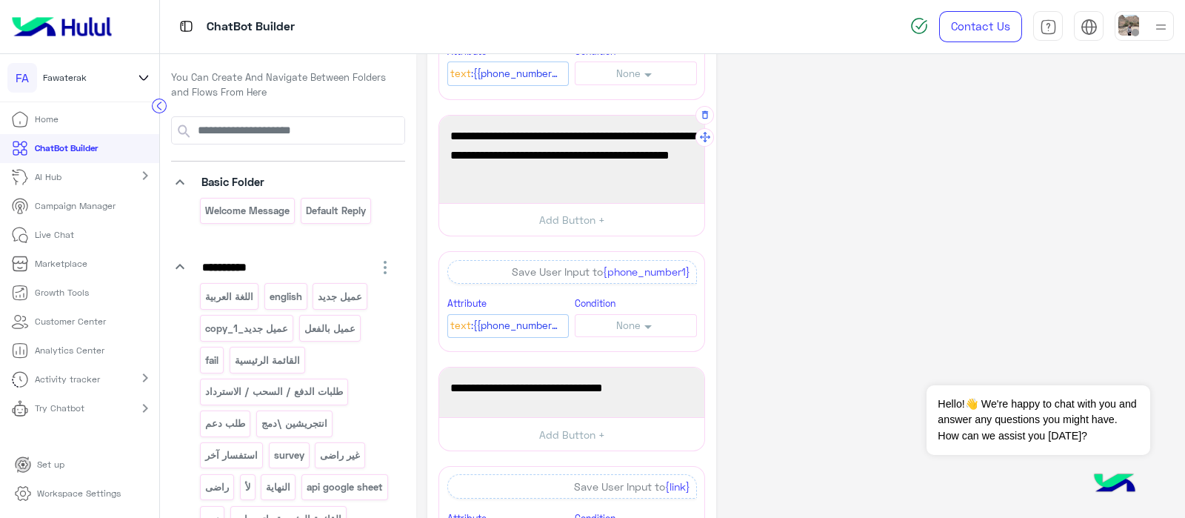
scroll to position [221, 0]
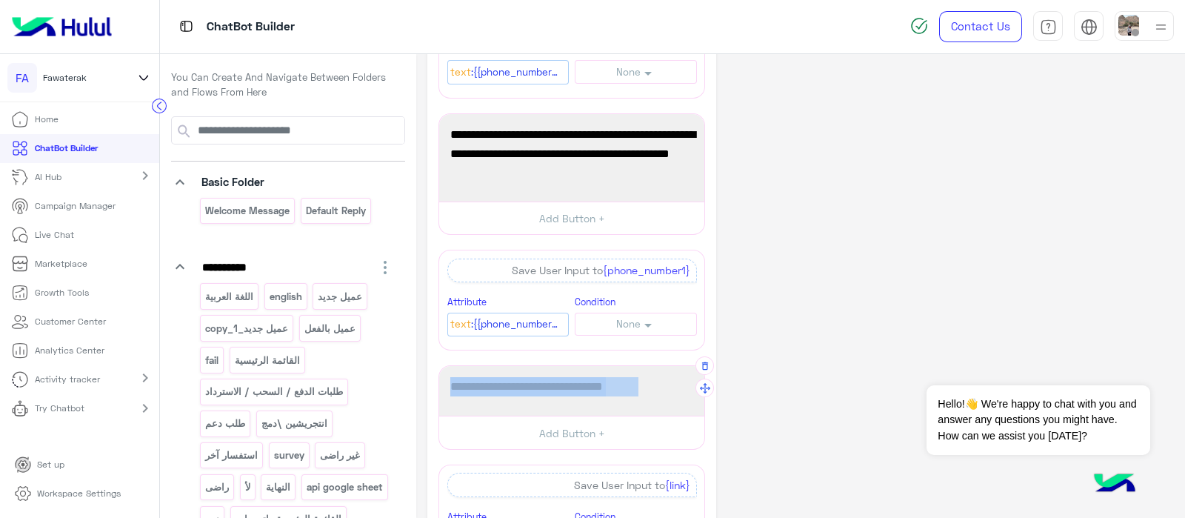
drag, startPoint x: 656, startPoint y: 382, endPoint x: 442, endPoint y: 383, distance: 213.3
click at [442, 383] on div "**********" at bounding box center [571, 391] width 265 height 50
copy div "1966 Your website or social media link:"
click at [699, 367] on button "button" at bounding box center [705, 365] width 19 height 19
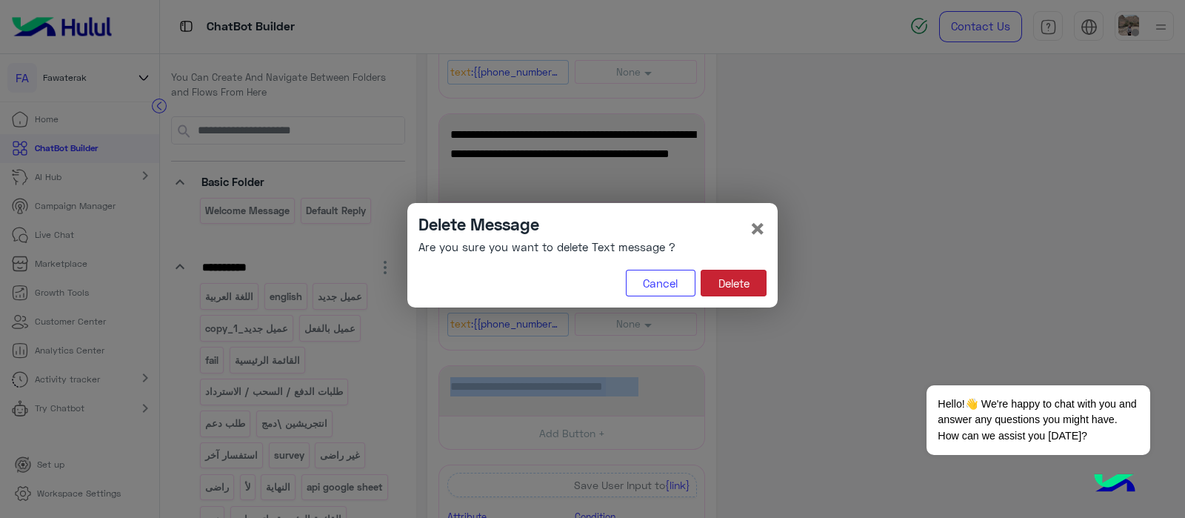
click at [736, 283] on button "Delete" at bounding box center [734, 283] width 66 height 27
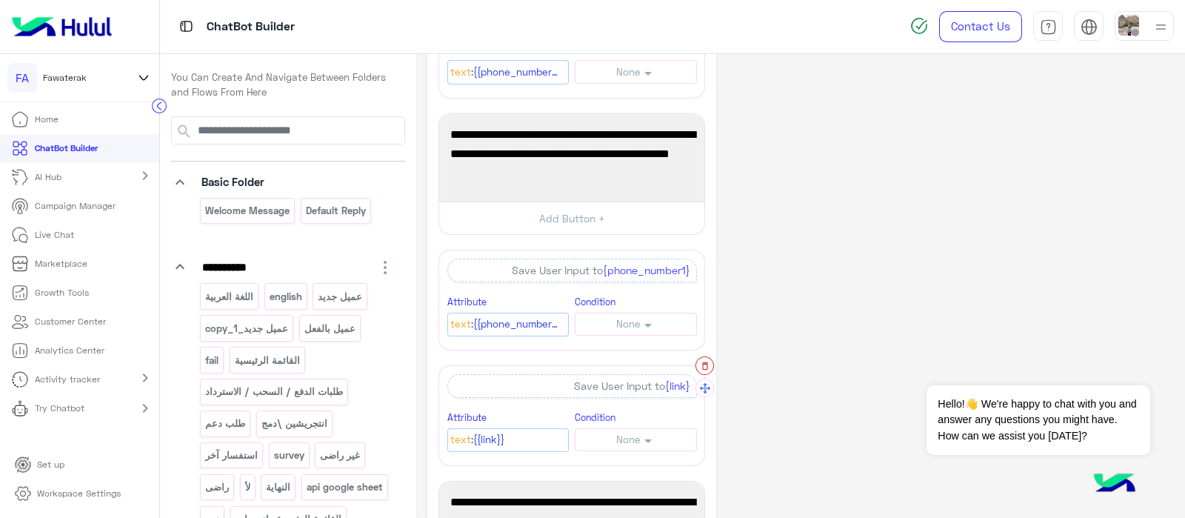
click at [705, 362] on icon "button" at bounding box center [705, 366] width 6 height 8
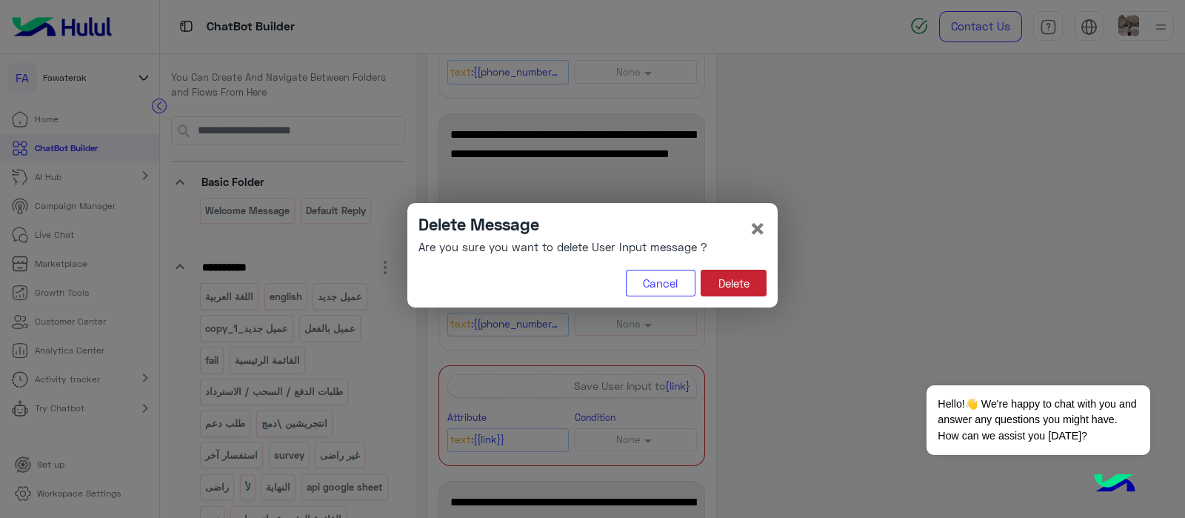
click at [740, 272] on button "Delete" at bounding box center [734, 283] width 66 height 27
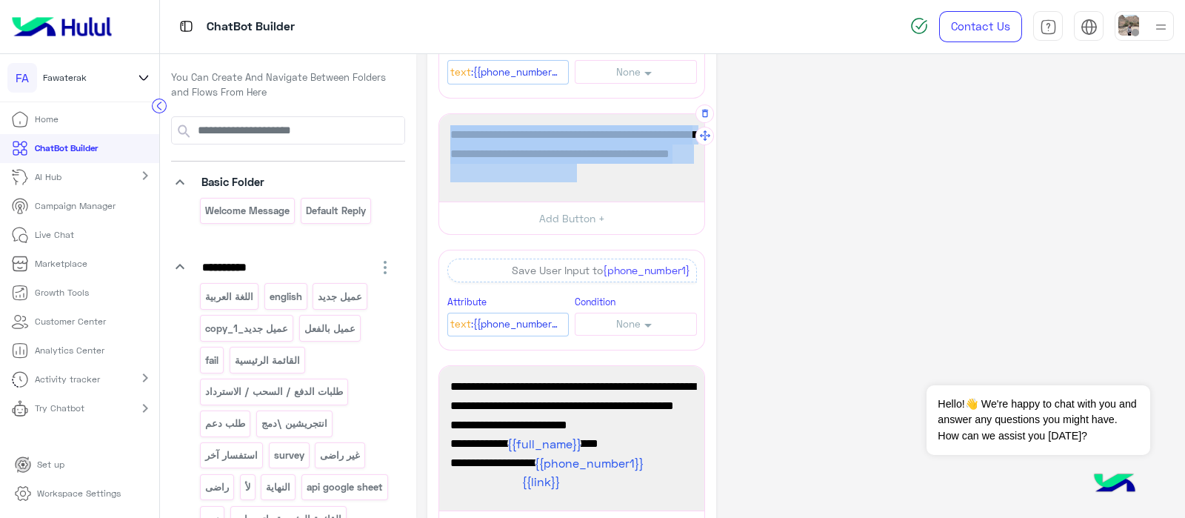
drag, startPoint x: 576, startPoint y: 172, endPoint x: 438, endPoint y: 131, distance: 144.4
click at [439, 131] on div "**********" at bounding box center [572, 174] width 267 height 122
click at [594, 165] on span "Please enter a phone number for contact and a WhatsApp number for contact (if i…" at bounding box center [571, 153] width 243 height 57
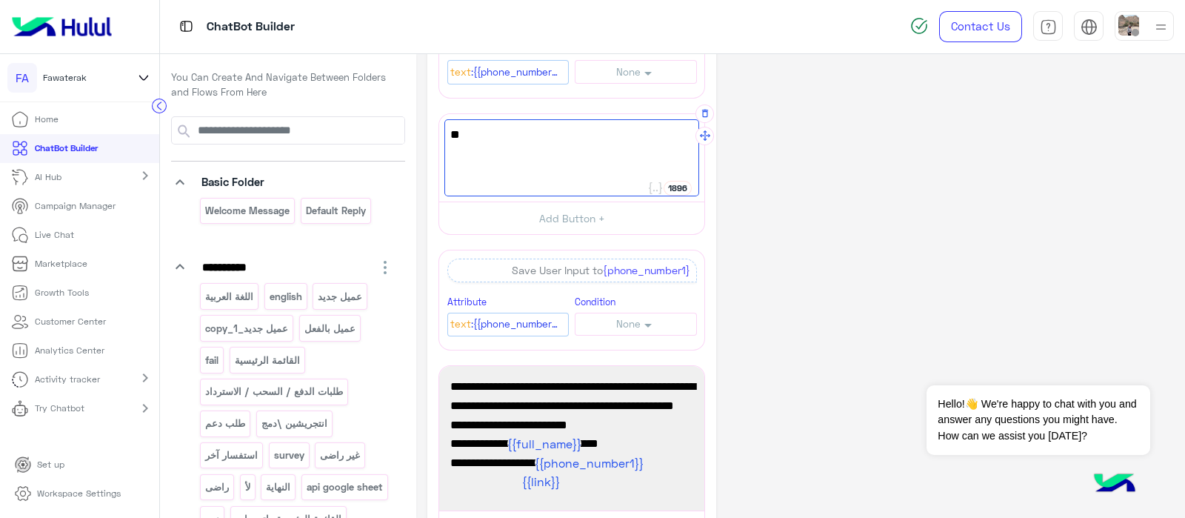
type textarea "*"
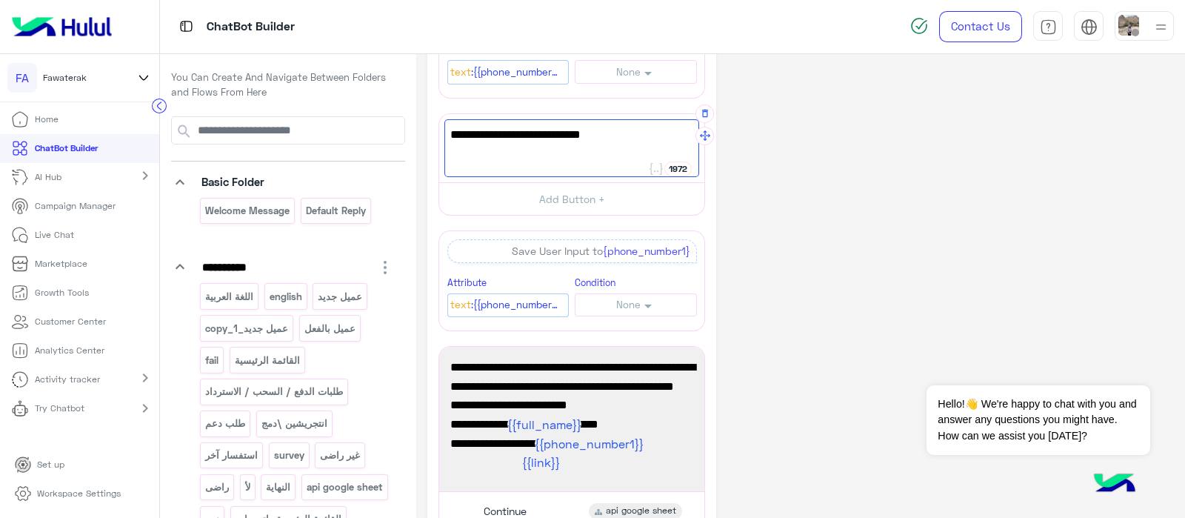
scroll to position [0, 0]
paste textarea "**********"
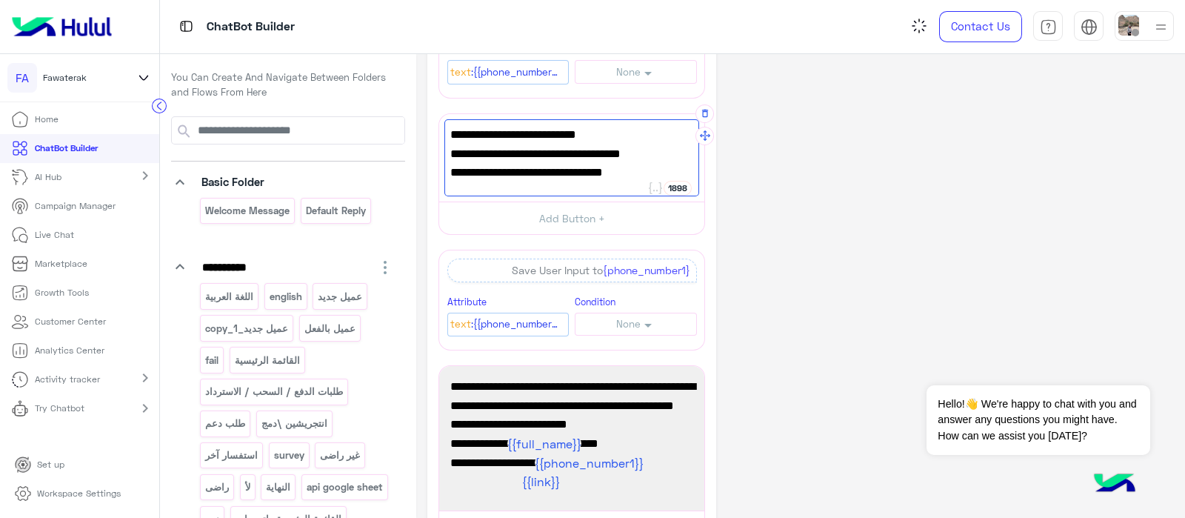
drag, startPoint x: 615, startPoint y: 170, endPoint x: 453, endPoint y: 167, distance: 161.5
click at [453, 167] on span "Your website or social media link:" at bounding box center [571, 172] width 243 height 19
drag, startPoint x: 640, startPoint y: 172, endPoint x: 448, endPoint y: 176, distance: 191.9
click at [448, 176] on div "Please enter your Full name And Your website or social media link: Your website…" at bounding box center [571, 157] width 255 height 77
type textarea "**********"
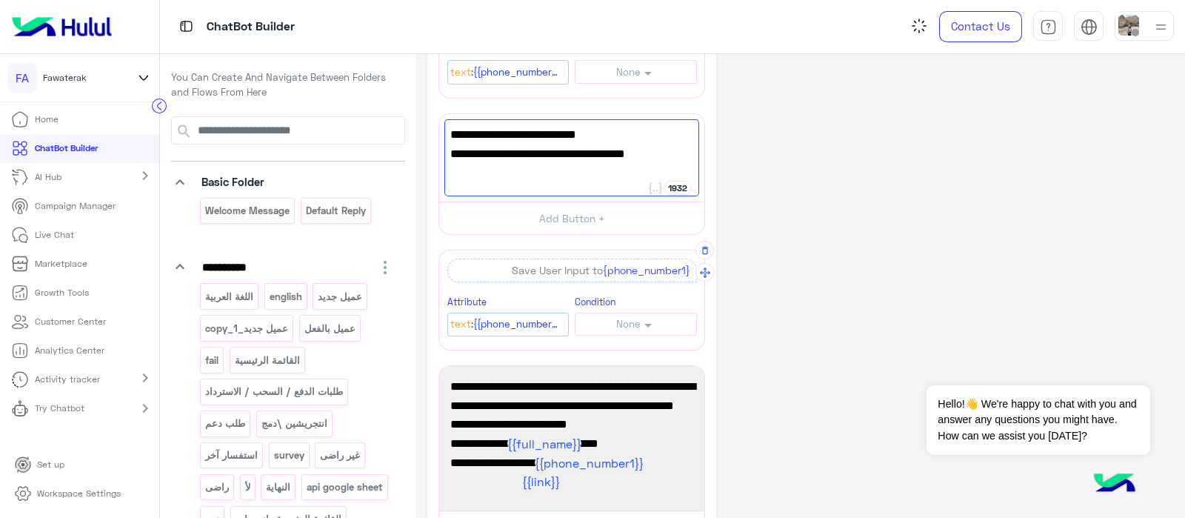
click at [504, 323] on span ":{{phone_number1}}" at bounding box center [515, 324] width 89 height 16
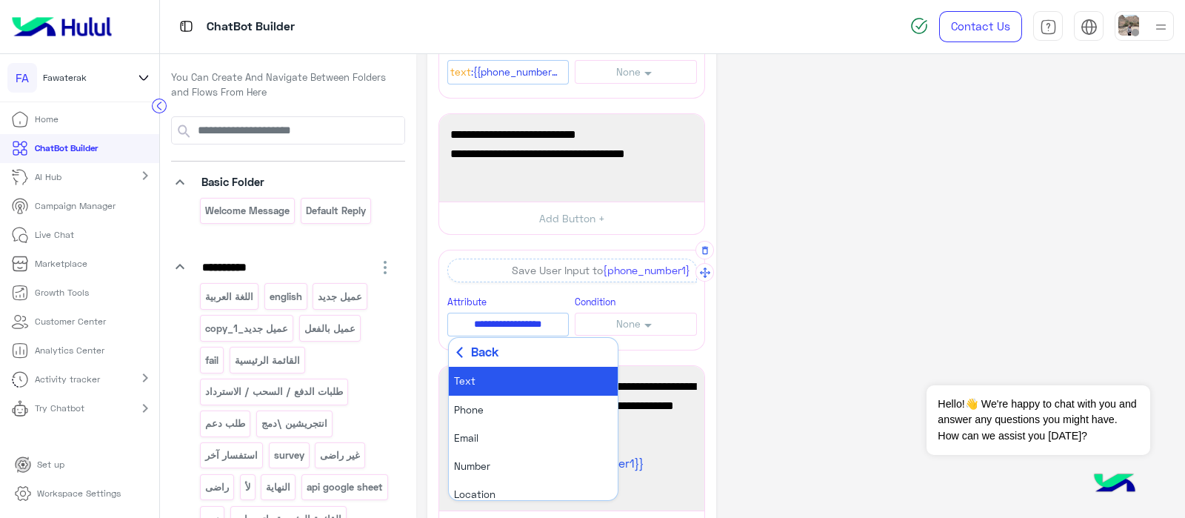
click at [459, 351] on icon at bounding box center [459, 352] width 11 height 11
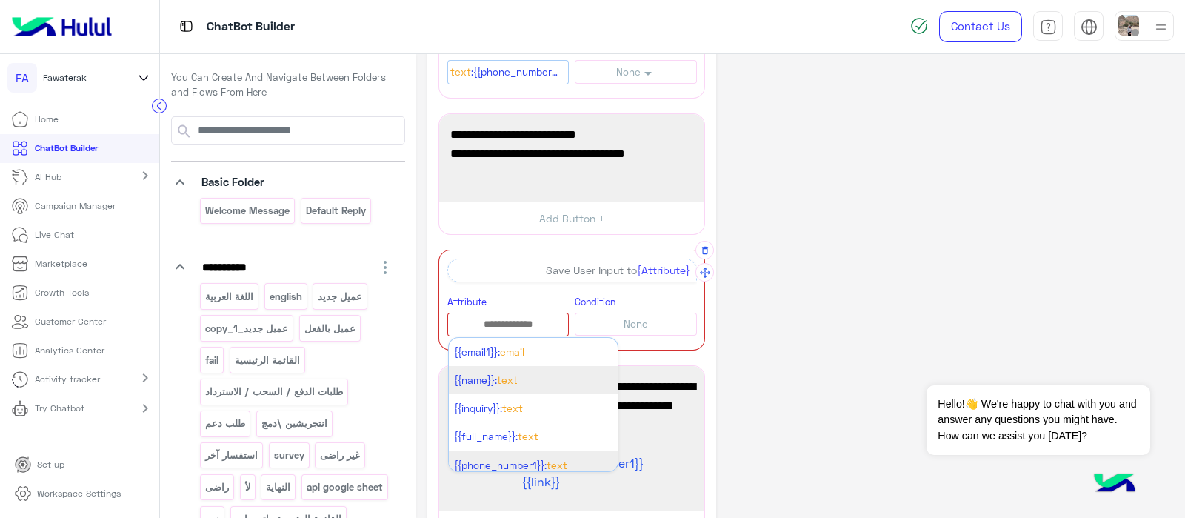
click at [473, 376] on span "{{name}}:" at bounding box center [475, 380] width 43 height 12
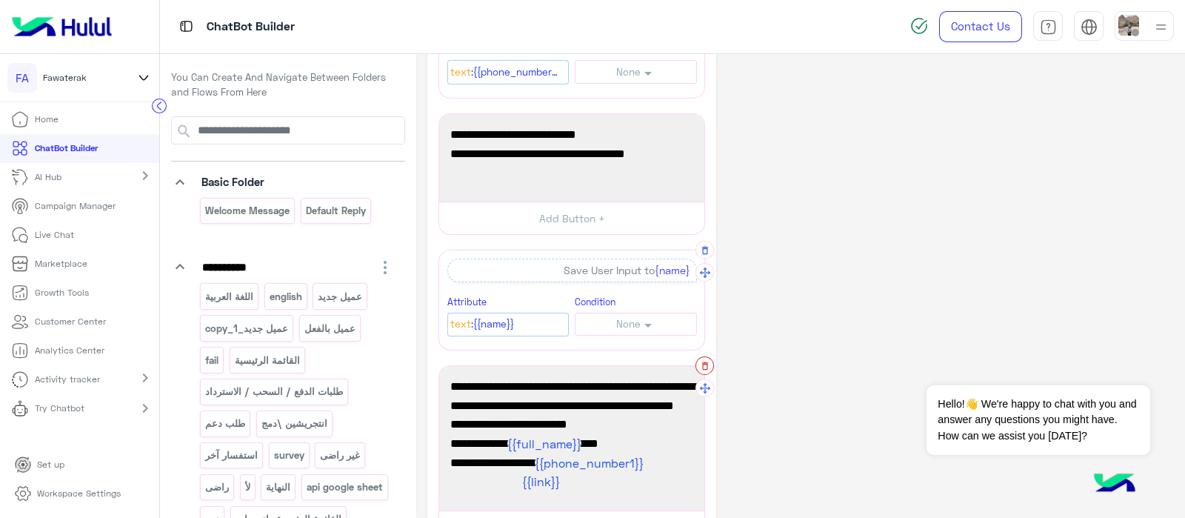
click at [704, 364] on icon "button" at bounding box center [705, 366] width 10 height 10
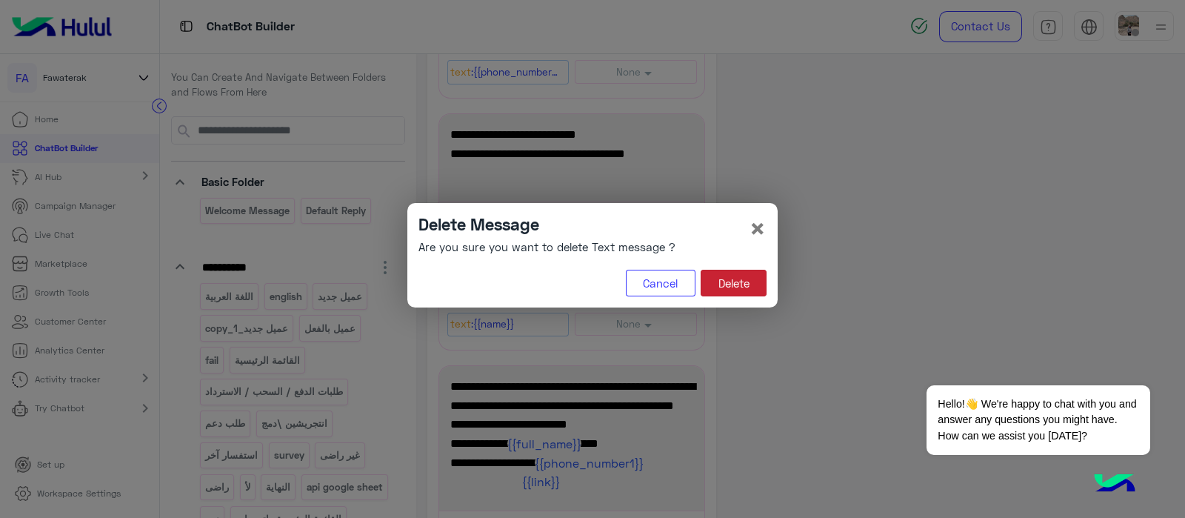
click at [722, 281] on button "Delete" at bounding box center [734, 283] width 66 height 27
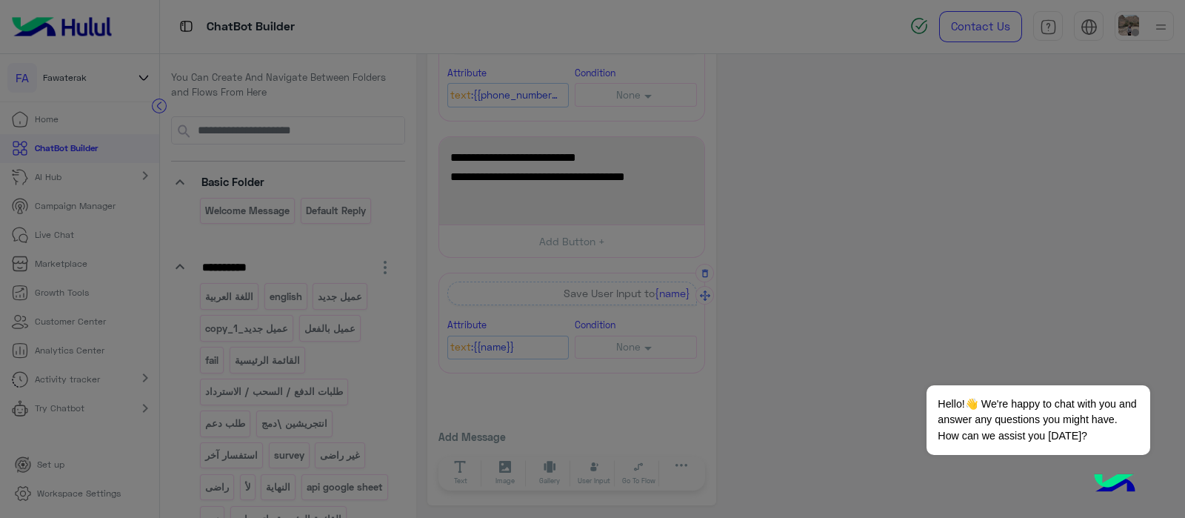
scroll to position [196, 0]
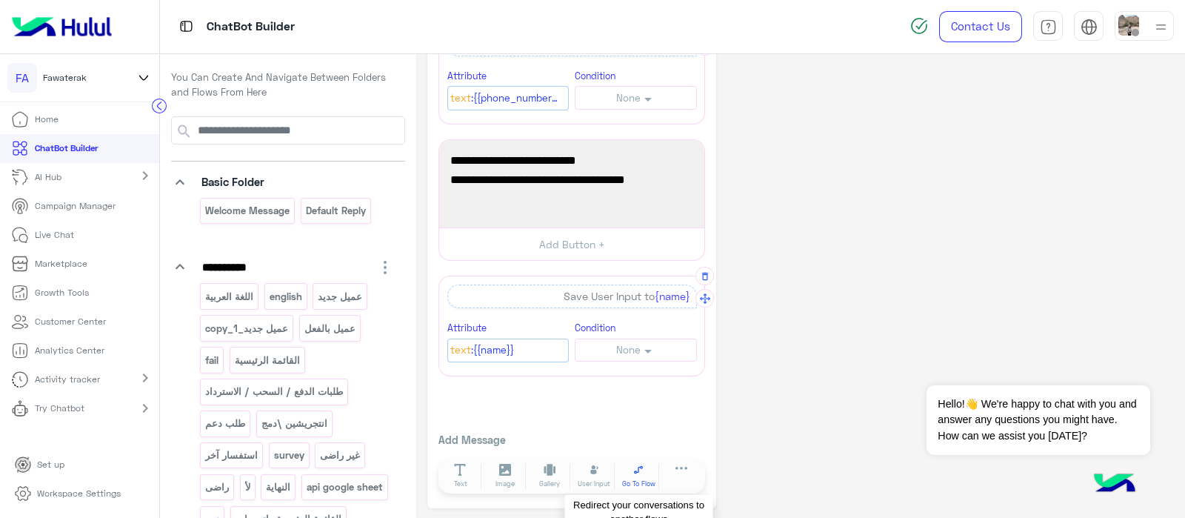
click at [637, 475] on button "Go To Flow" at bounding box center [638, 476] width 41 height 27
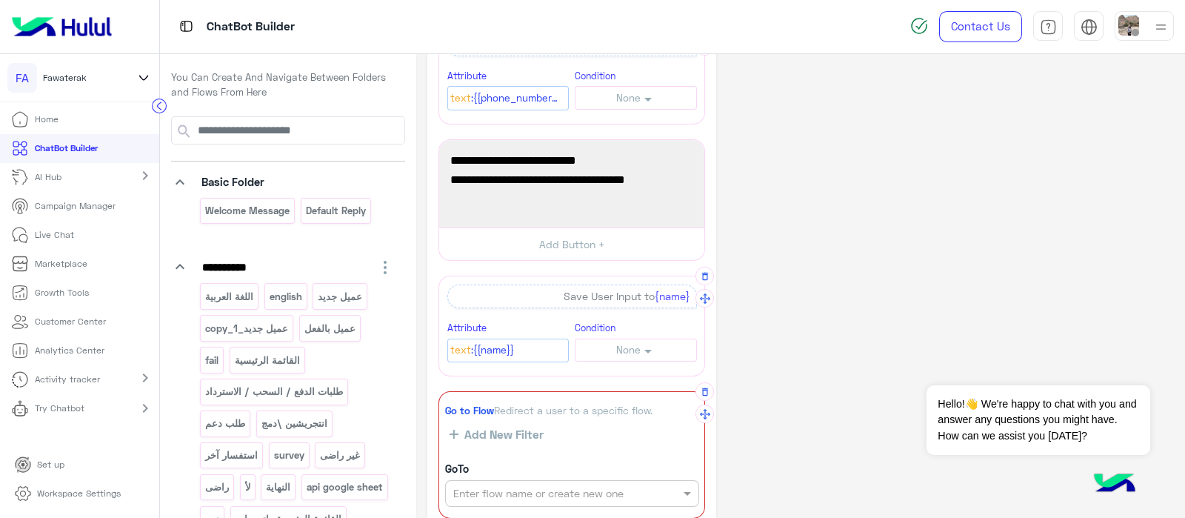
click at [492, 486] on input "text" at bounding box center [546, 494] width 187 height 16
type input "***"
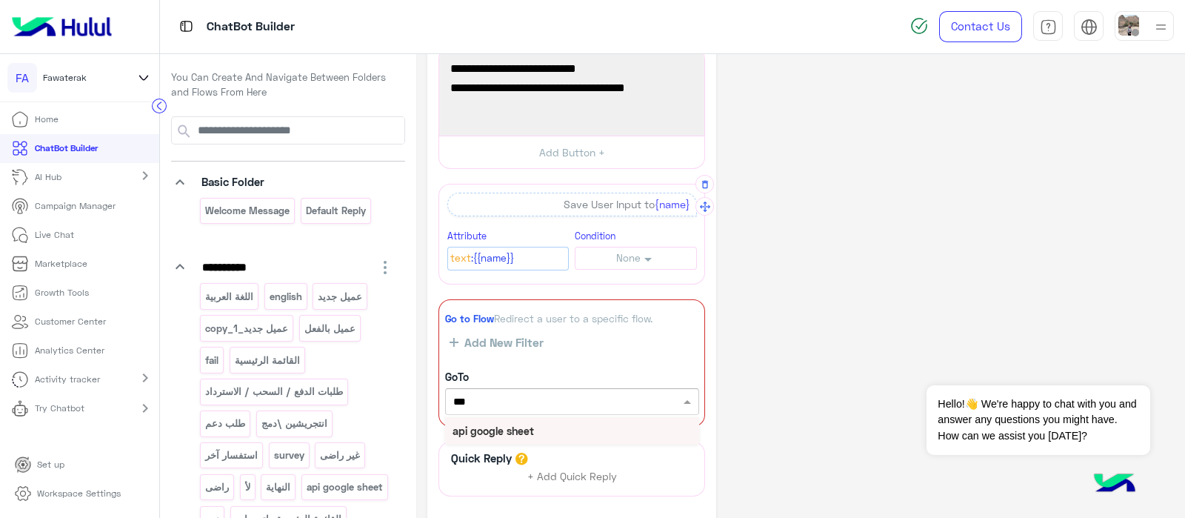
click at [496, 433] on b "api google sheet" at bounding box center [493, 430] width 81 height 13
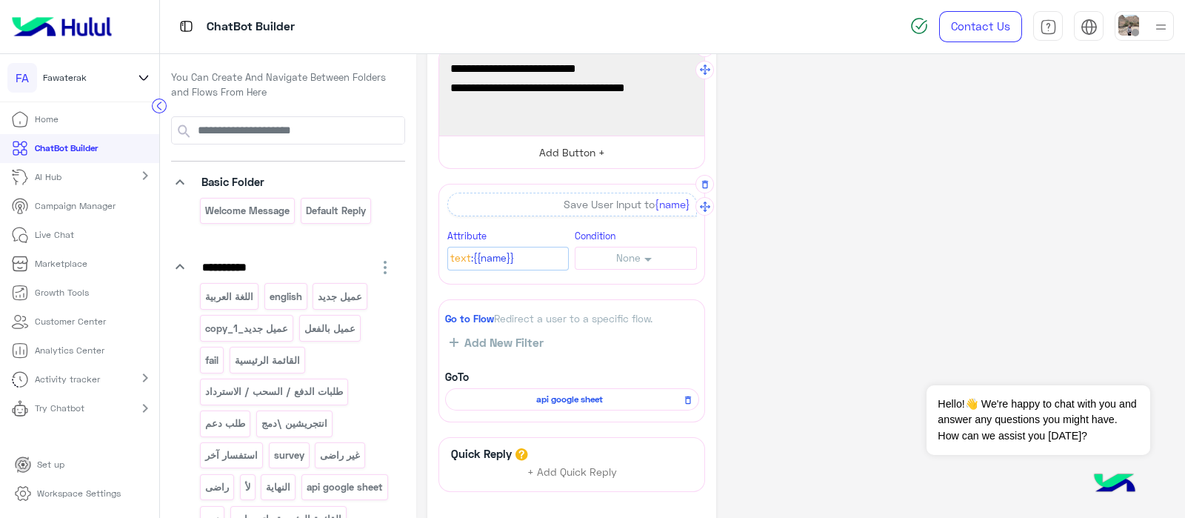
scroll to position [0, 0]
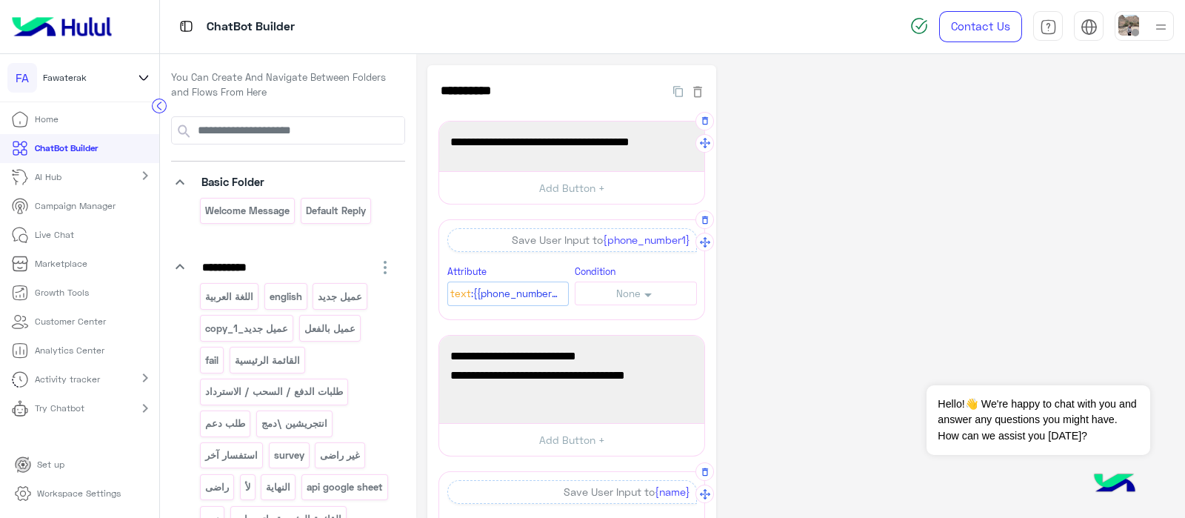
click at [27, 404] on icon at bounding box center [20, 408] width 18 height 18
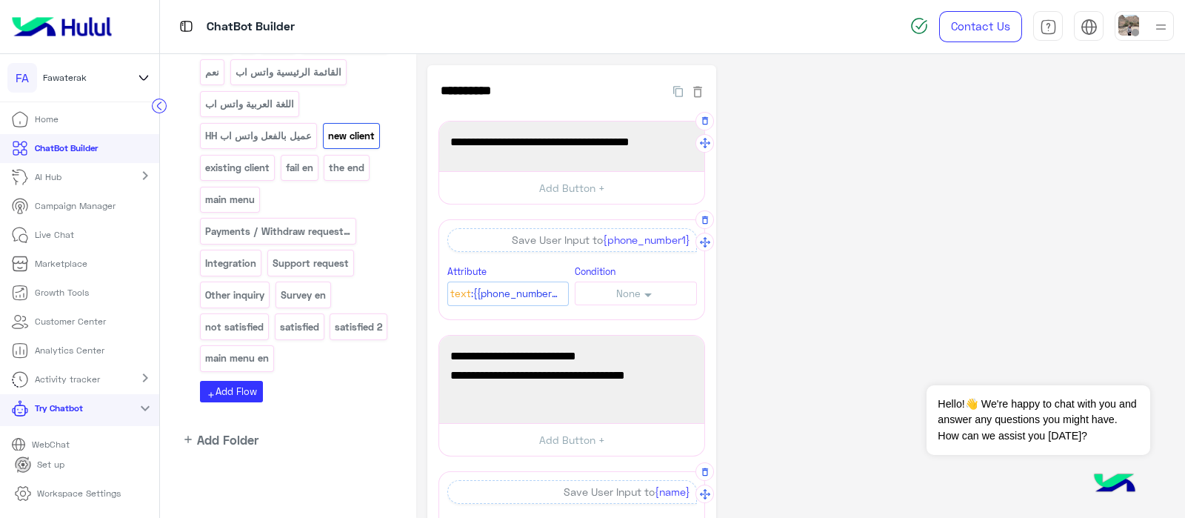
scroll to position [39, 0]
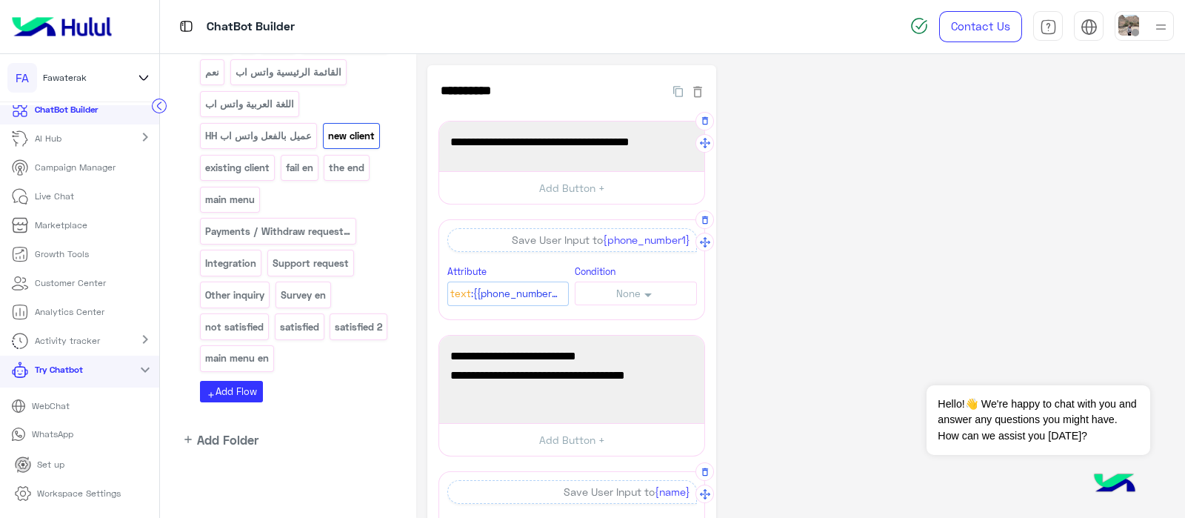
click at [27, 431] on p "WhatsApp" at bounding box center [52, 433] width 53 height 13
click at [30, 400] on p "WebChat" at bounding box center [50, 405] width 49 height 13
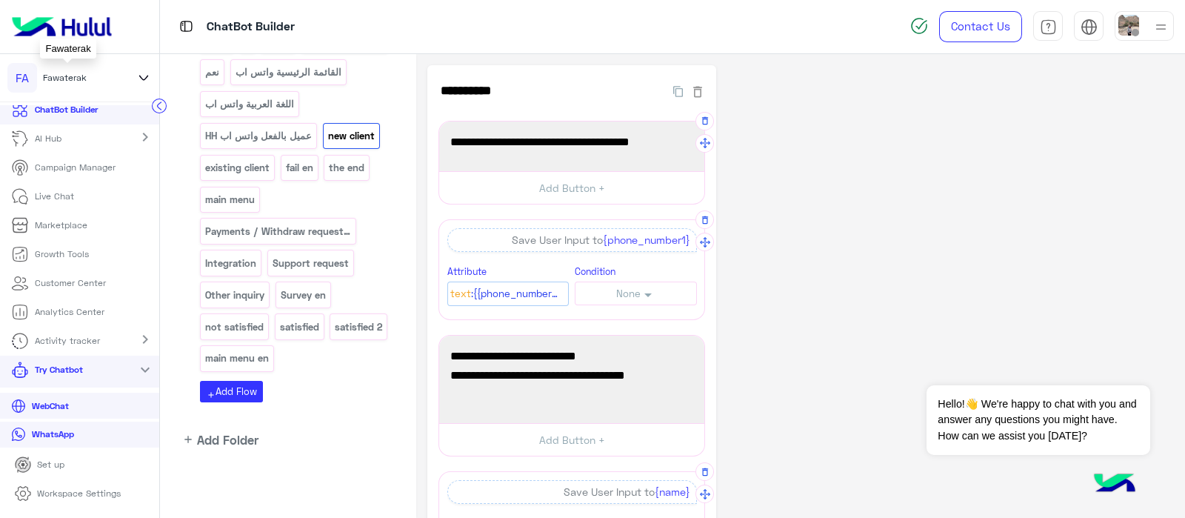
drag, startPoint x: 88, startPoint y: 81, endPoint x: 30, endPoint y: 81, distance: 57.8
click at [30, 81] on div "FA Fawaterak" at bounding box center [66, 78] width 119 height 30
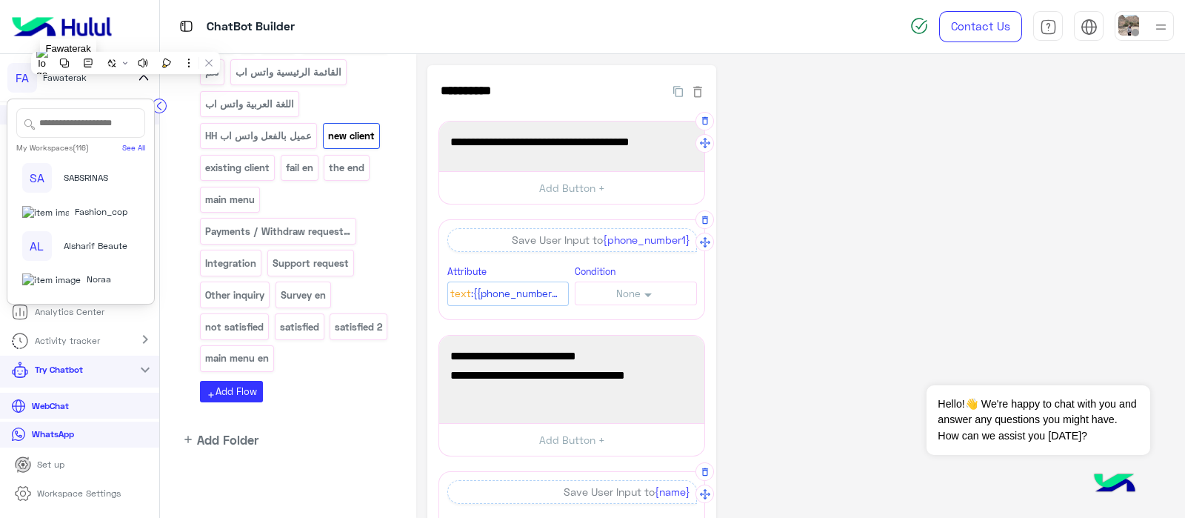
copy div "Fawaterak"
click at [59, 436] on p "WhatsApp" at bounding box center [52, 433] width 53 height 13
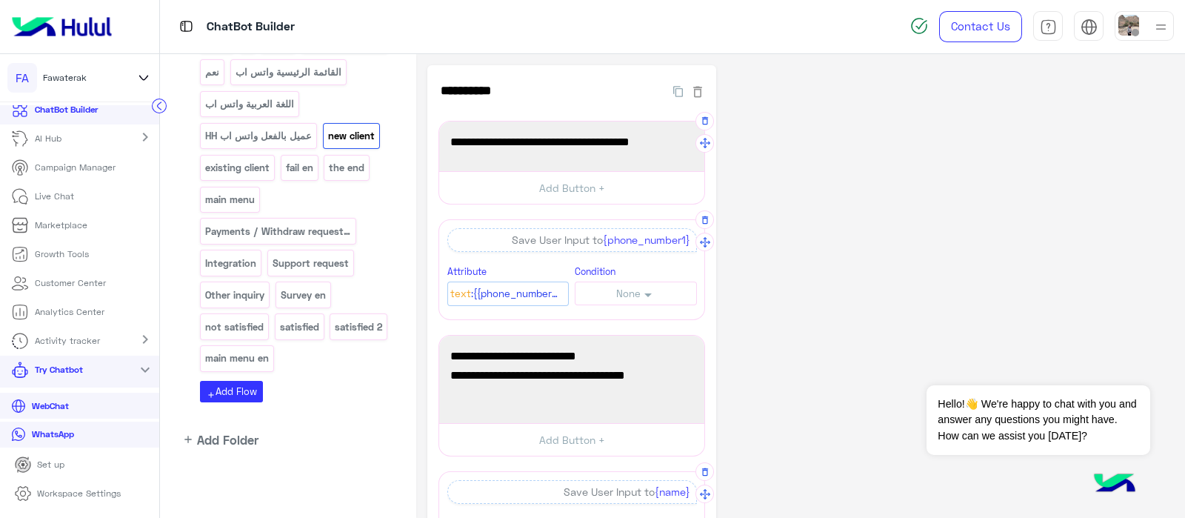
drag, startPoint x: 409, startPoint y: 299, endPoint x: 770, endPoint y: 300, distance: 361.5
click at [770, 300] on div "**********" at bounding box center [672, 286] width 1025 height 464
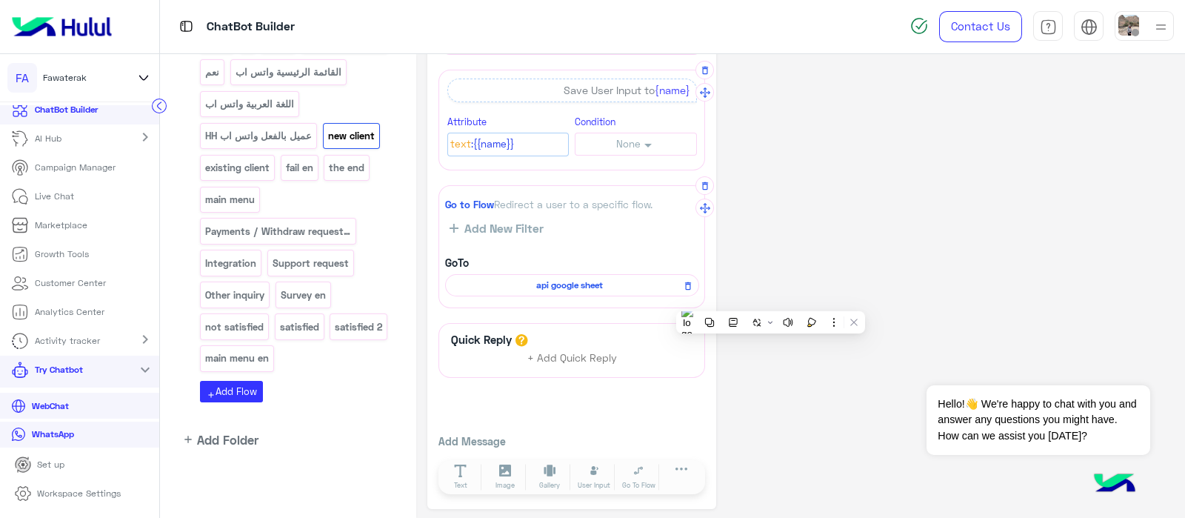
click at [522, 279] on span "api google sheet" at bounding box center [569, 285] width 233 height 13
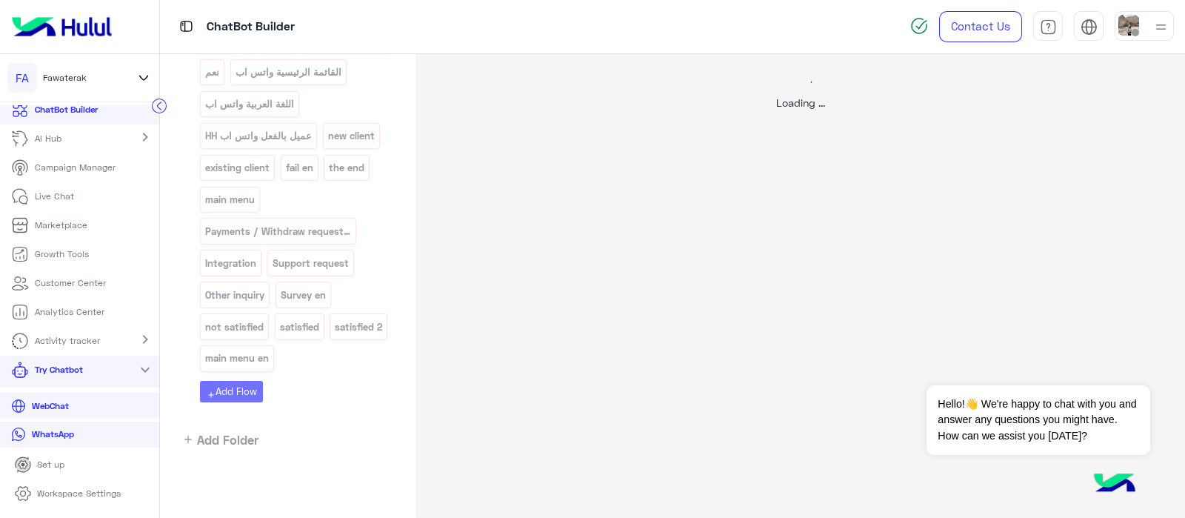
select select "*"
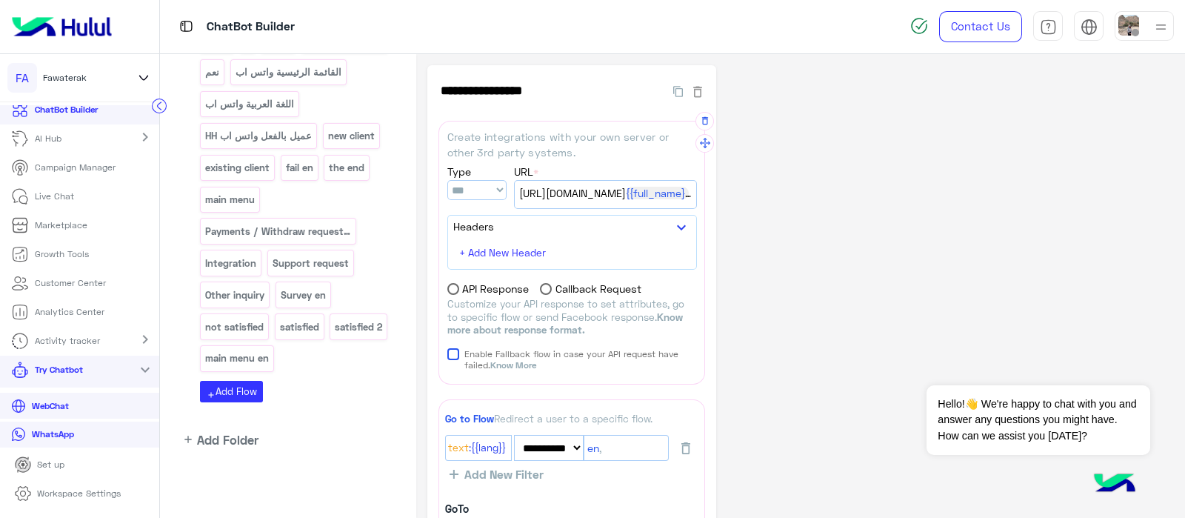
click at [599, 196] on span "https://script.google.com/macros/s/AKfycbxxf9FPAIJDdX3zWJML1K0kAja8HzHMxAuIwnqu…" at bounding box center [605, 193] width 173 height 16
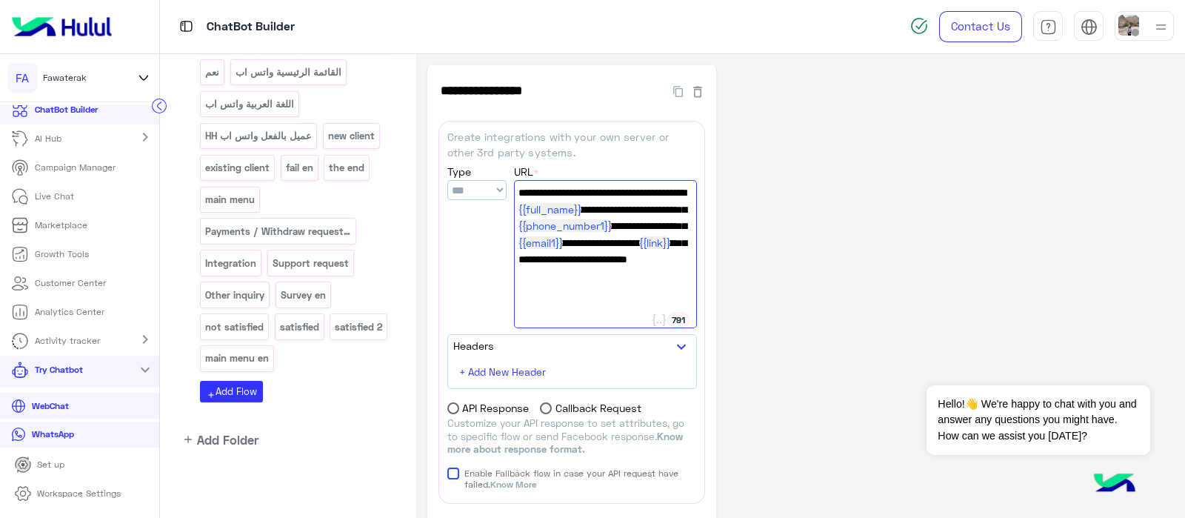
click at [411, 309] on div "**********" at bounding box center [288, 290] width 256 height 473
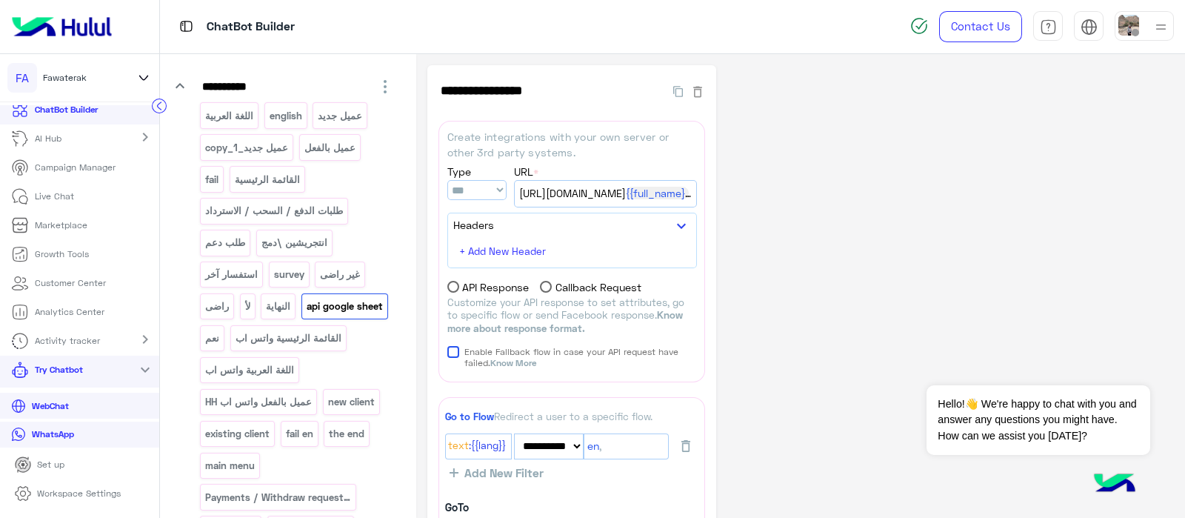
scroll to position [173, 0]
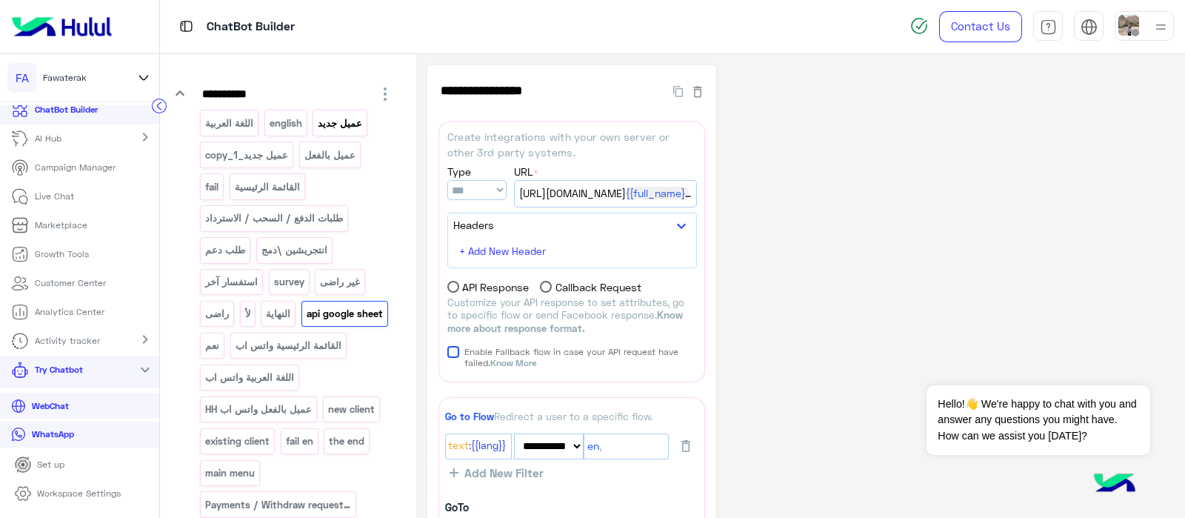
click at [350, 126] on p "عميل جديد" at bounding box center [340, 123] width 47 height 17
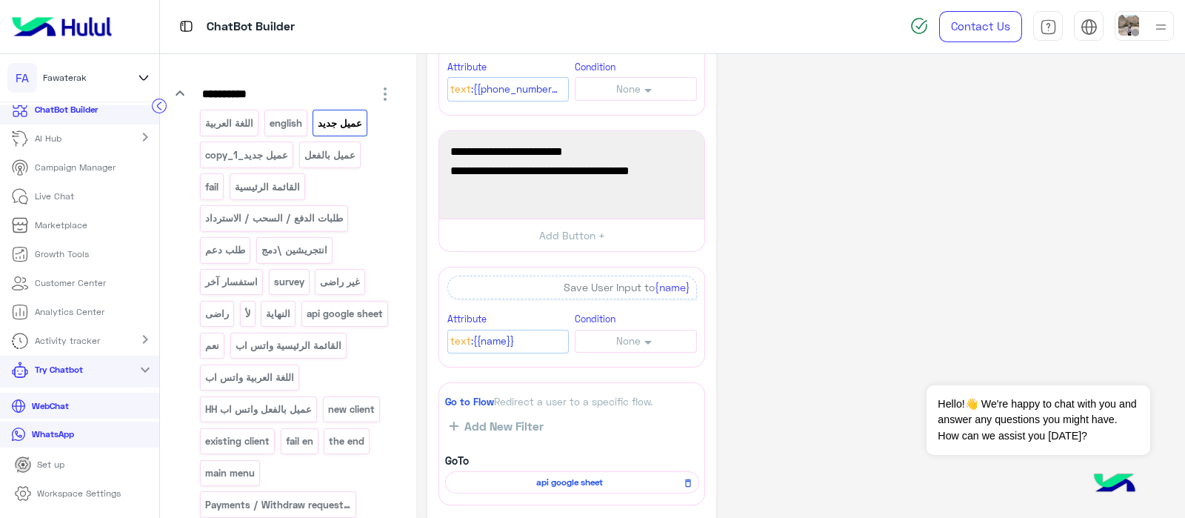
scroll to position [260, 0]
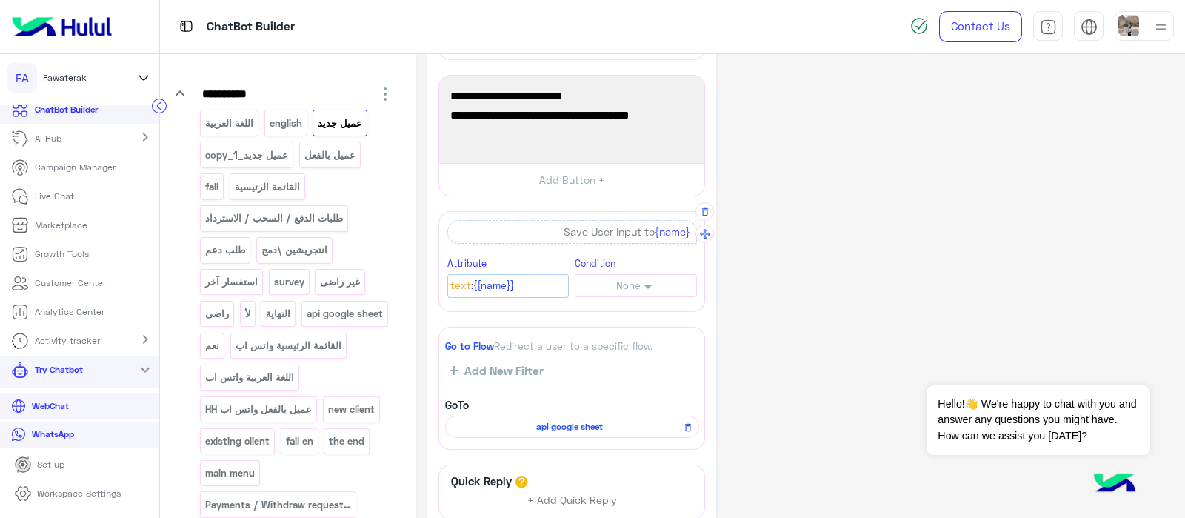
click at [493, 278] on span ":{{name}}" at bounding box center [492, 286] width 43 height 16
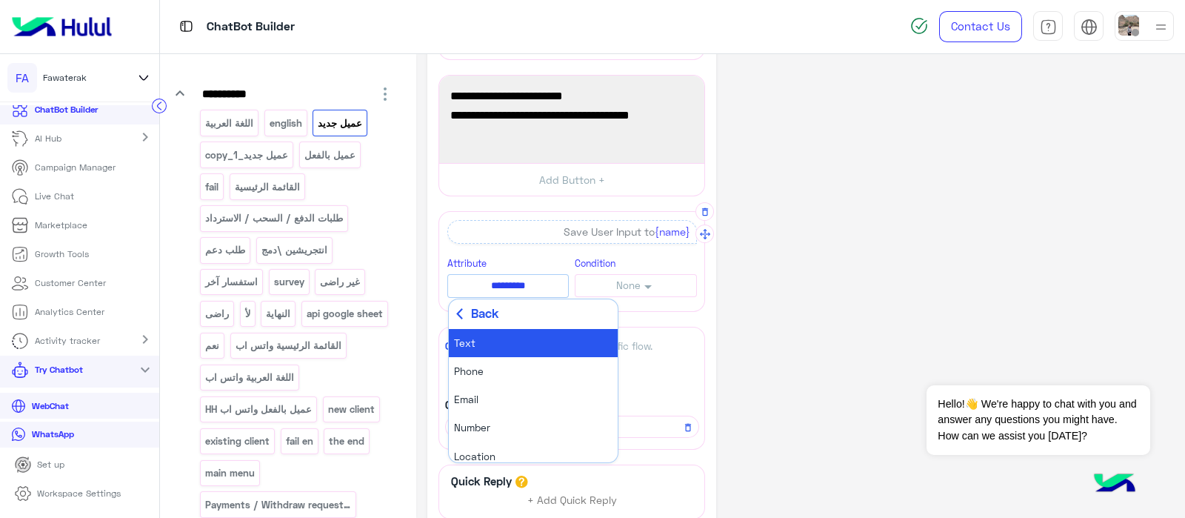
click at [482, 309] on span "Back" at bounding box center [484, 313] width 27 height 19
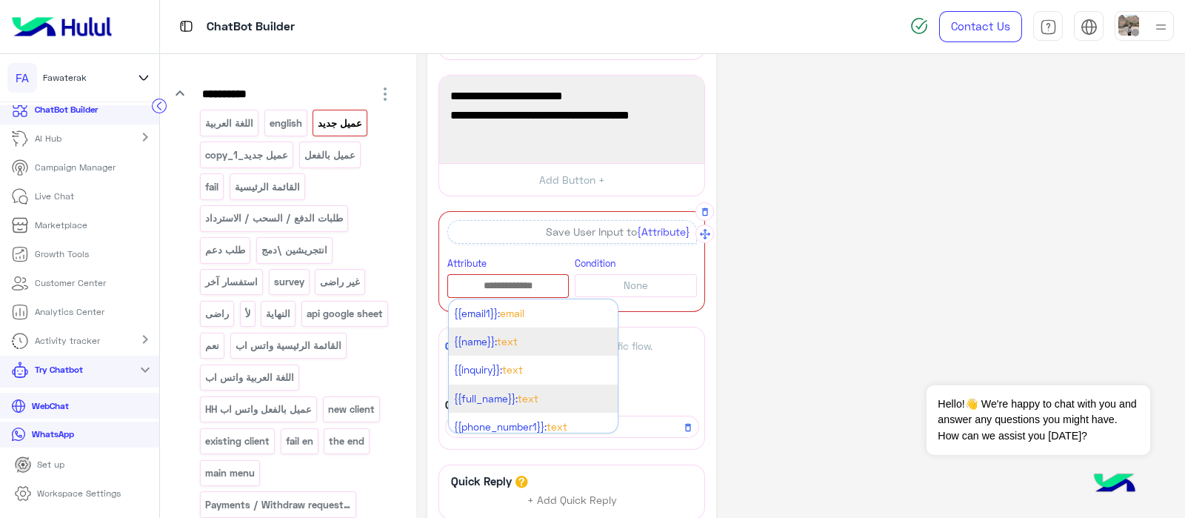
click at [516, 393] on span "{{full_name}}:" at bounding box center [486, 399] width 64 height 12
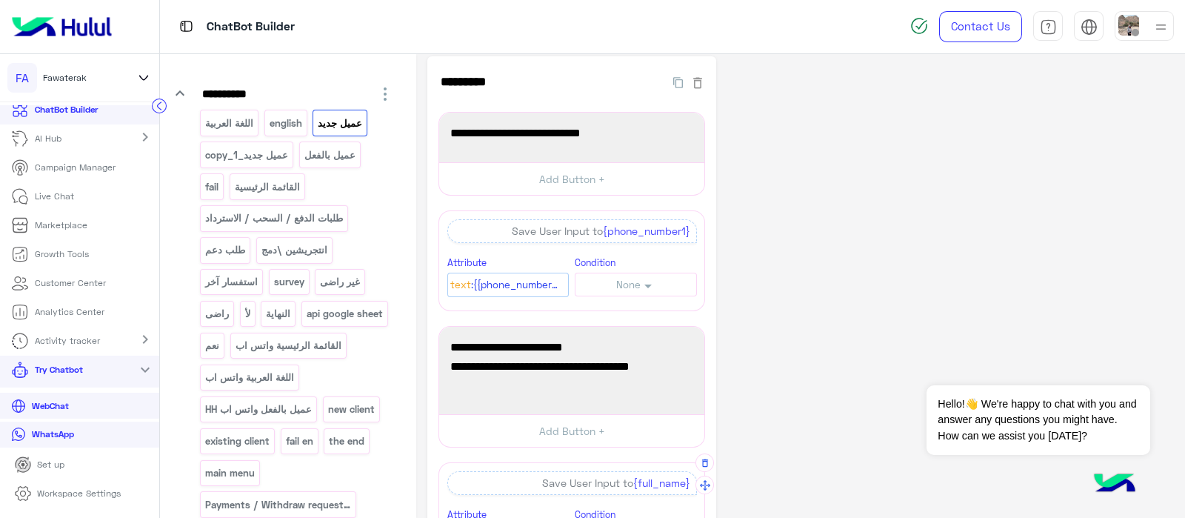
scroll to position [0, 0]
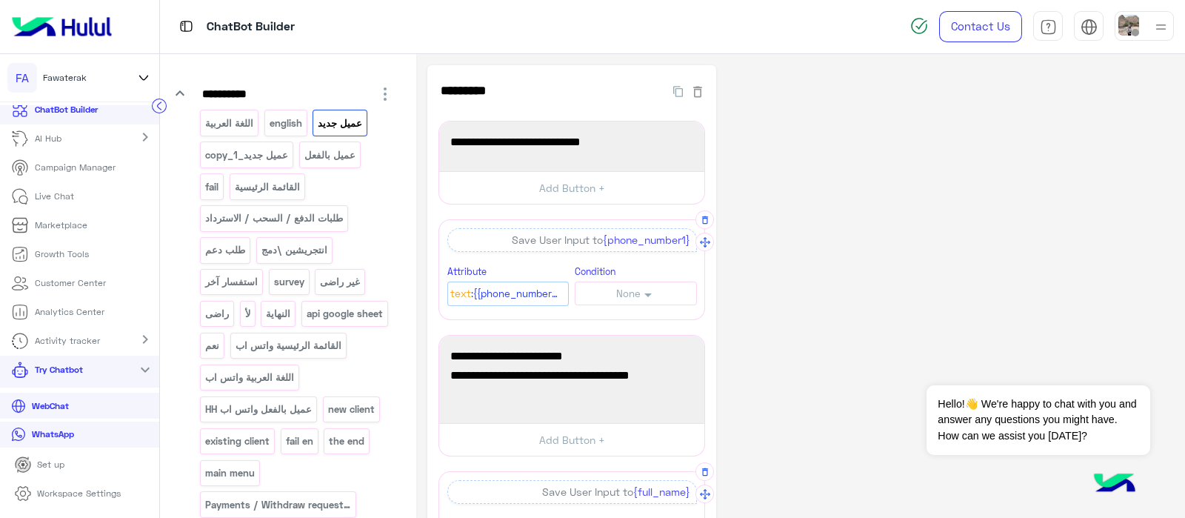
click at [550, 299] on span ":{{phone_number1}}" at bounding box center [515, 294] width 89 height 16
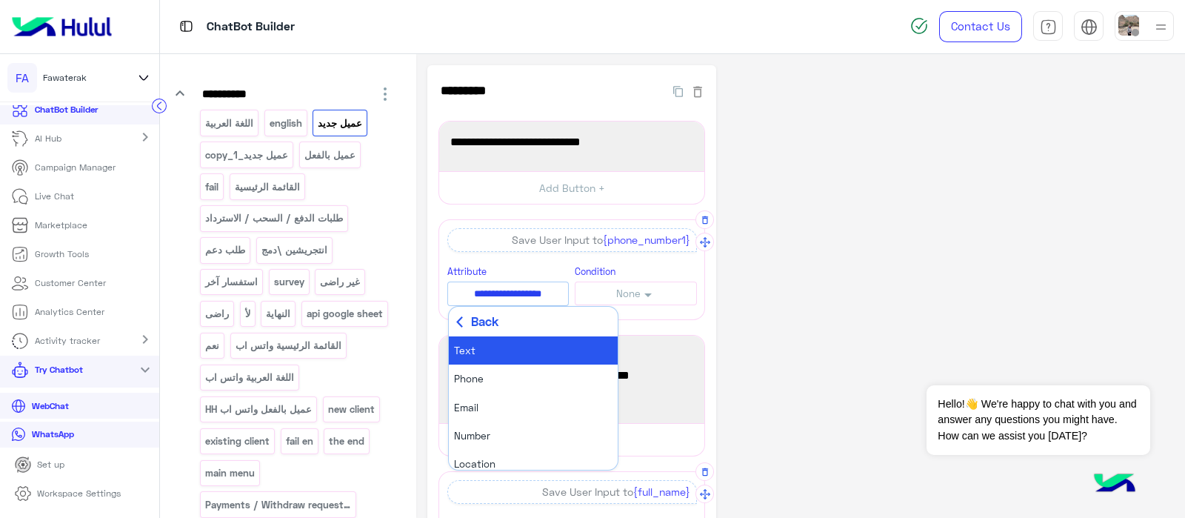
click at [788, 270] on div "**********" at bounding box center [800, 488] width 747 height 846
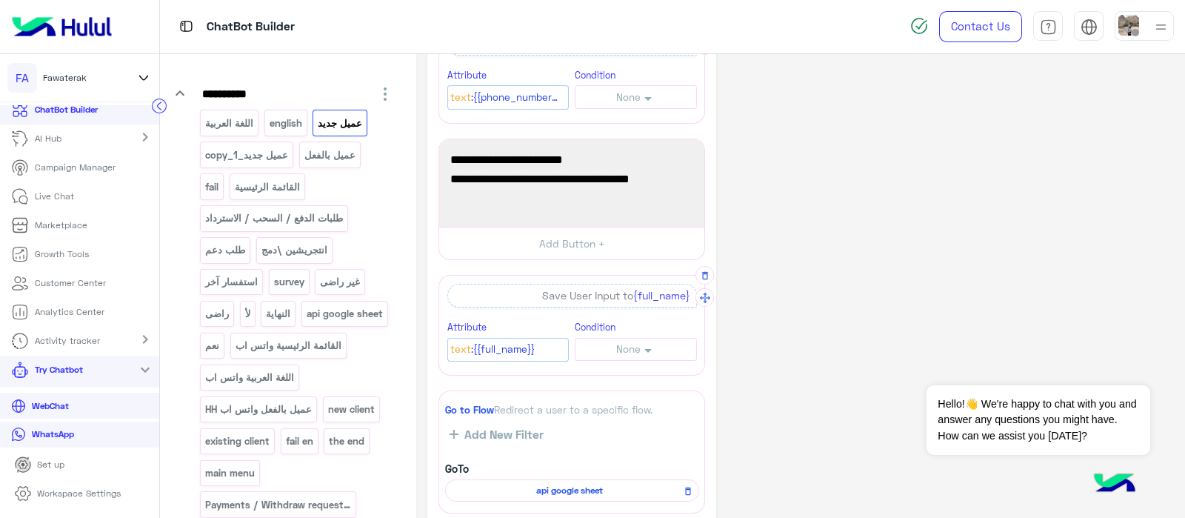
scroll to position [214, 0]
